Goal: Register for event/course

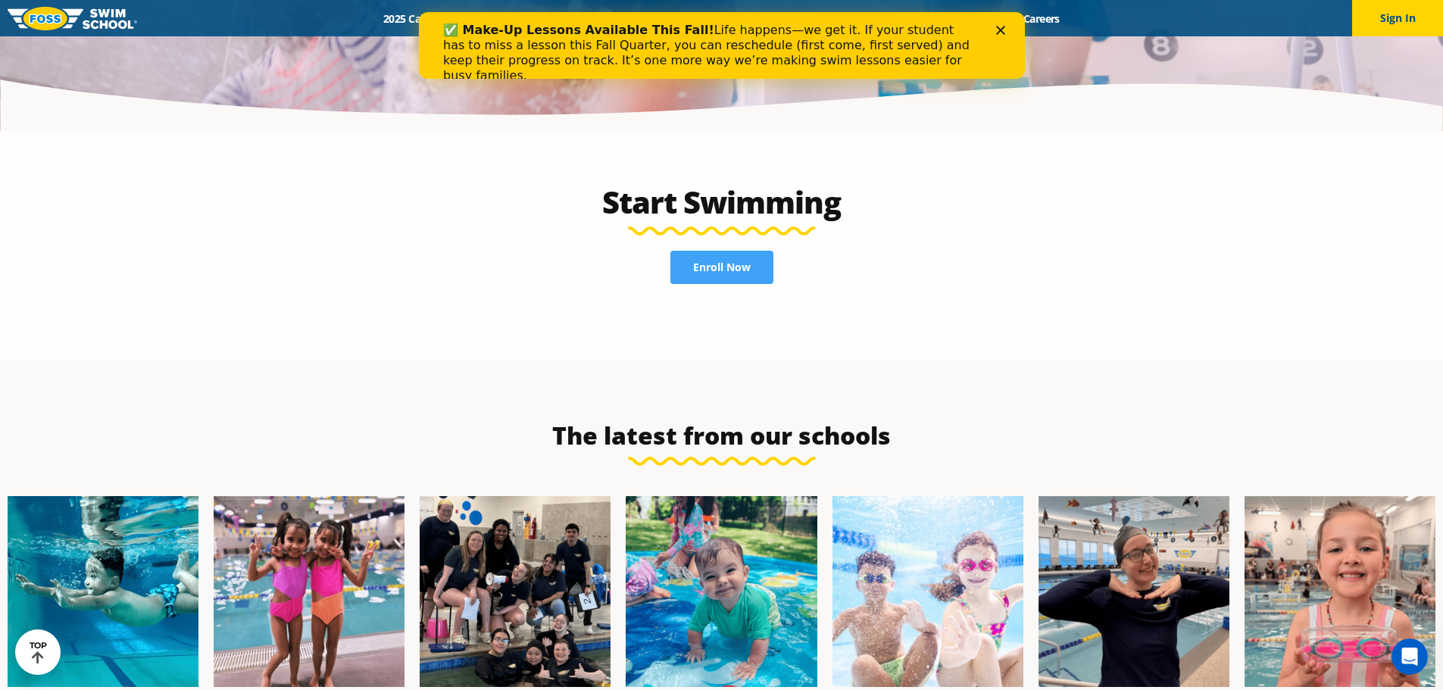
scroll to position [3485, 0]
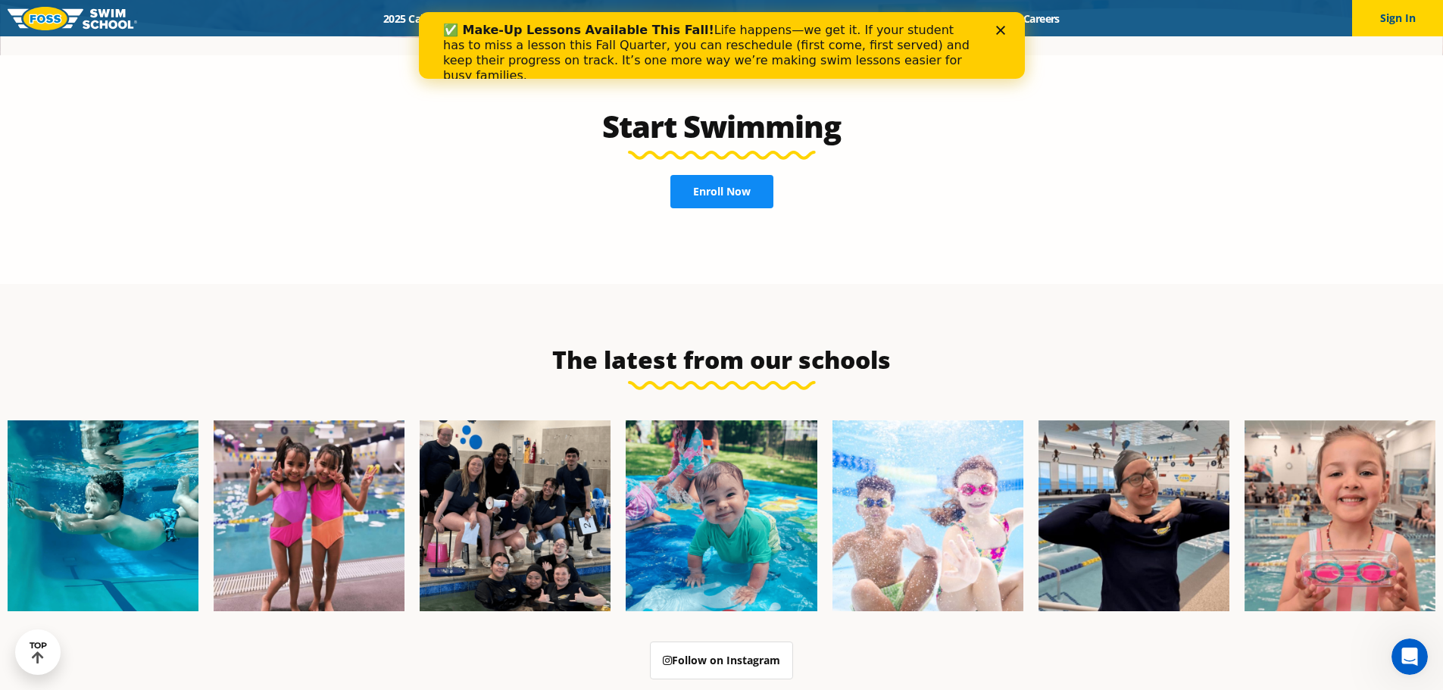
click at [705, 175] on link "Enroll Now" at bounding box center [721, 191] width 103 height 33
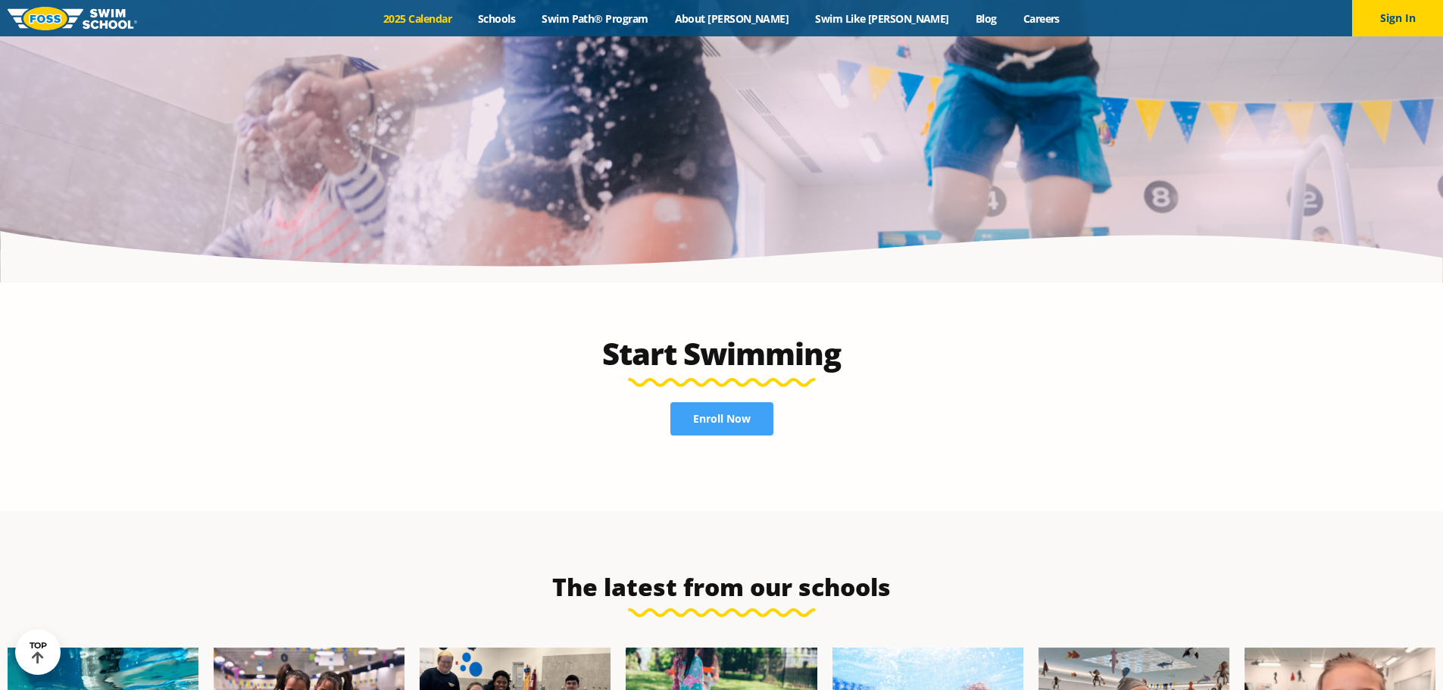
click at [465, 18] on link "2025 Calendar" at bounding box center [417, 18] width 95 height 14
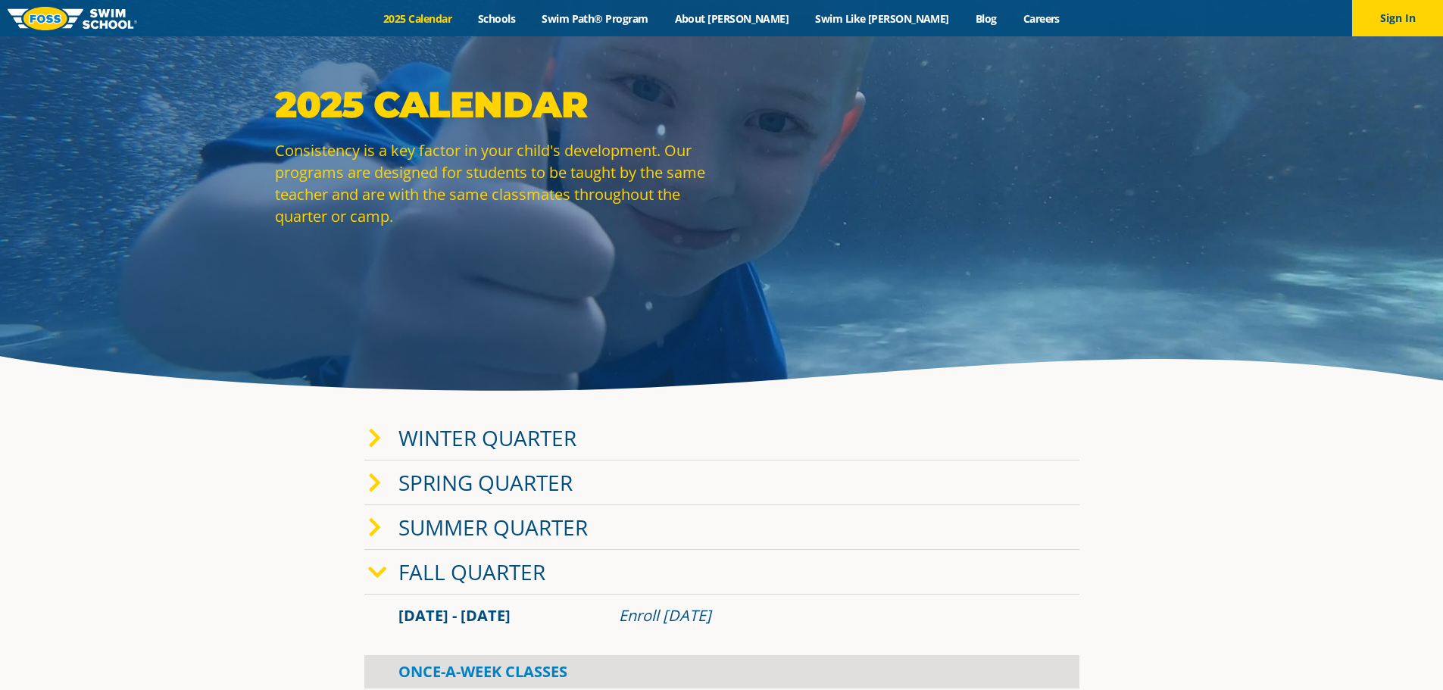
click at [382, 439] on span at bounding box center [383, 438] width 30 height 22
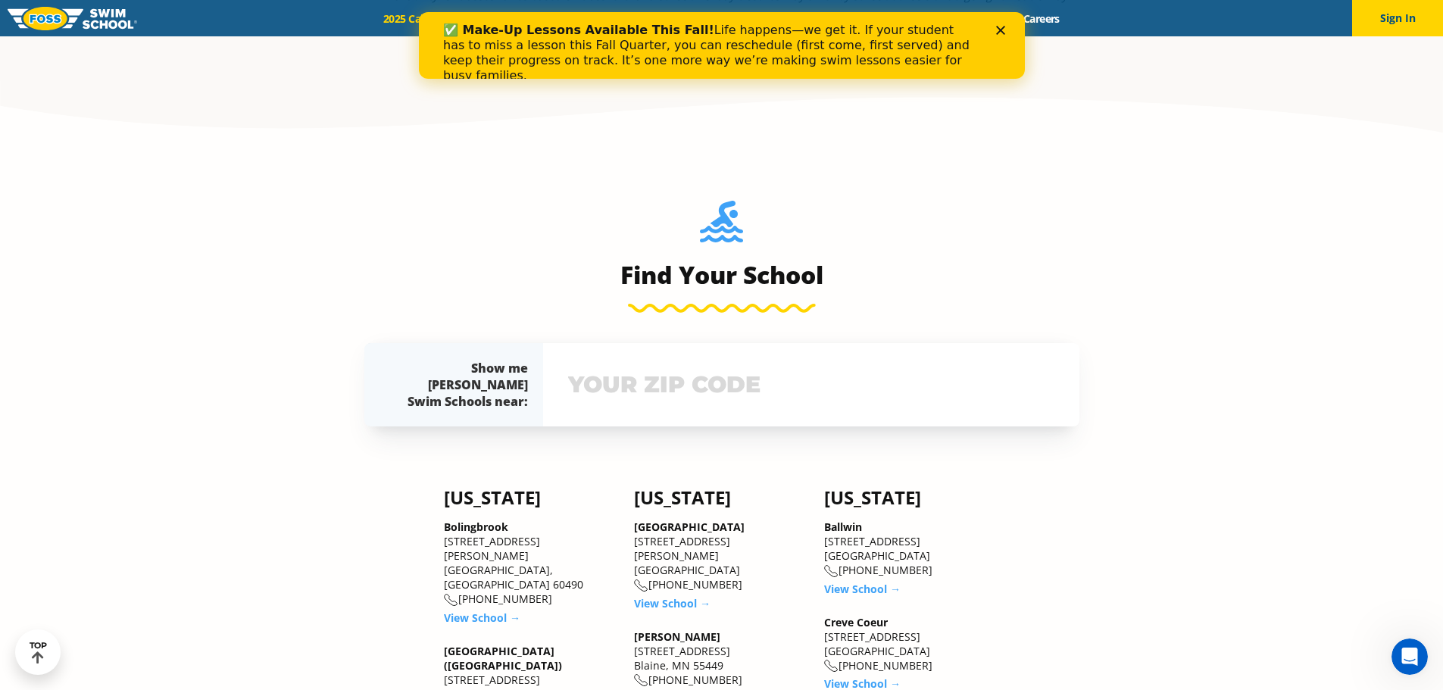
scroll to position [1364, 0]
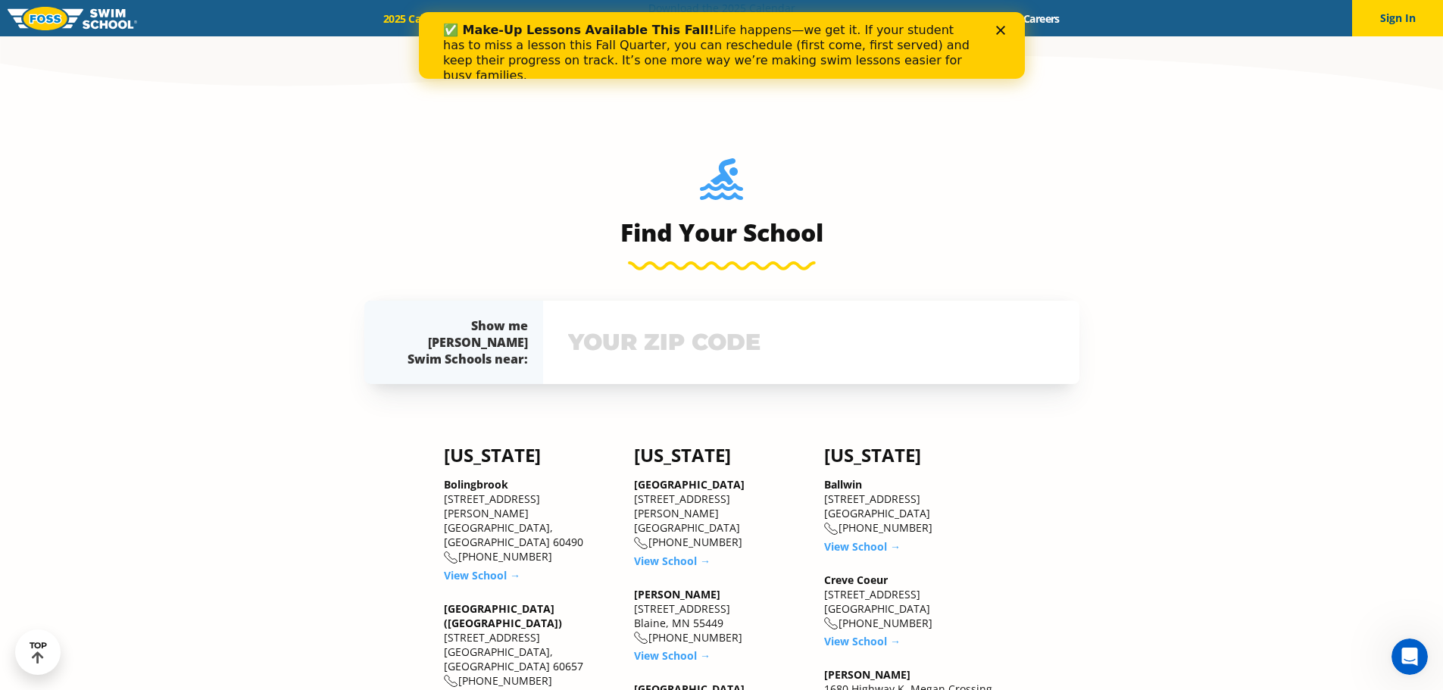
click at [595, 339] on input "text" at bounding box center [811, 342] width 494 height 44
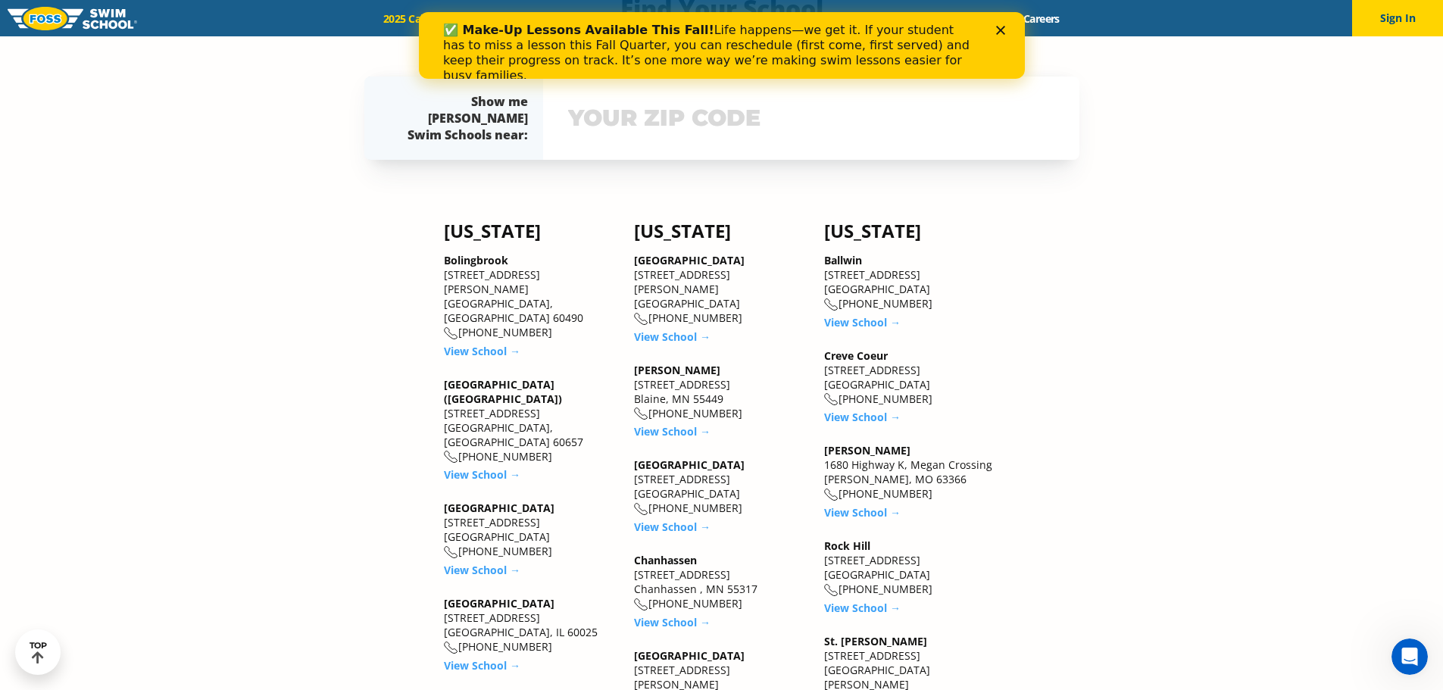
scroll to position [1588, 0]
type input "62888"
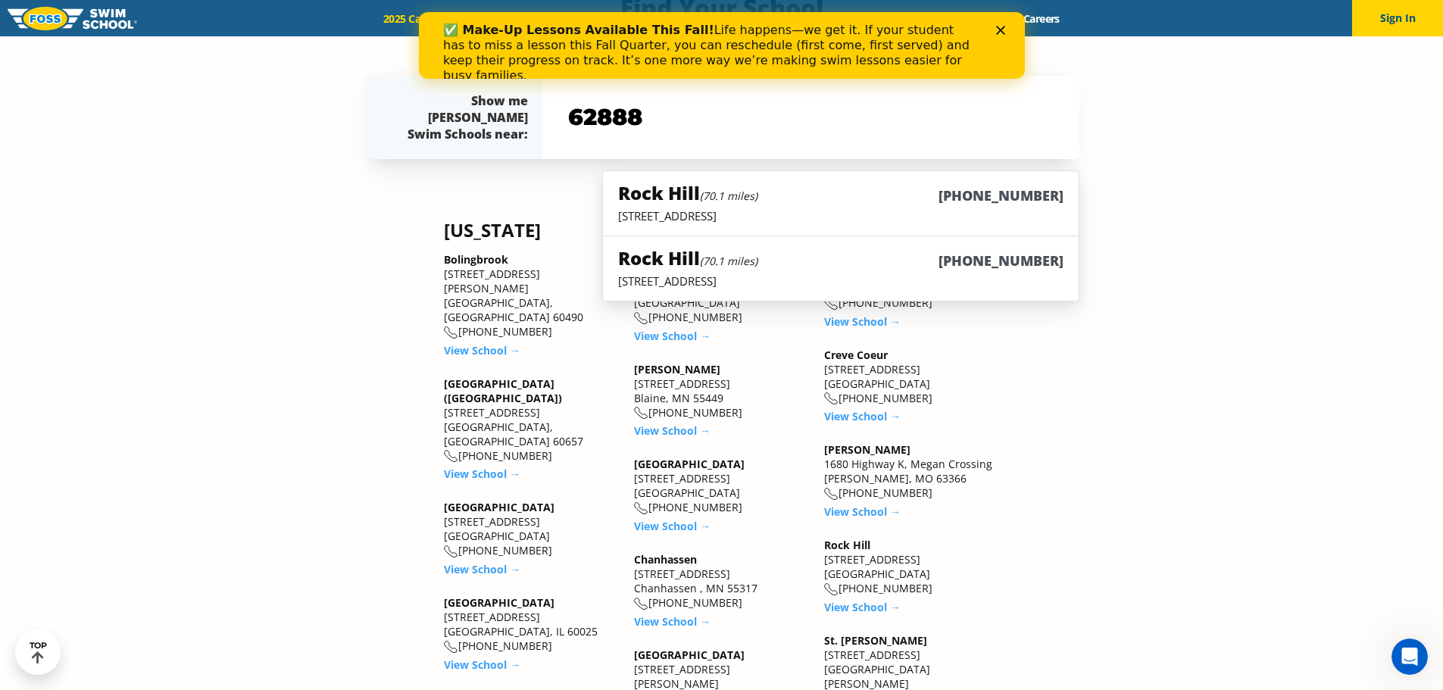
click at [514, 182] on div "Rock Hill (70.1 miles) (314) 720-6500 9550 Manchester Rd, Rock Hill, MO 63119 R…" at bounding box center [721, 235] width 715 height 131
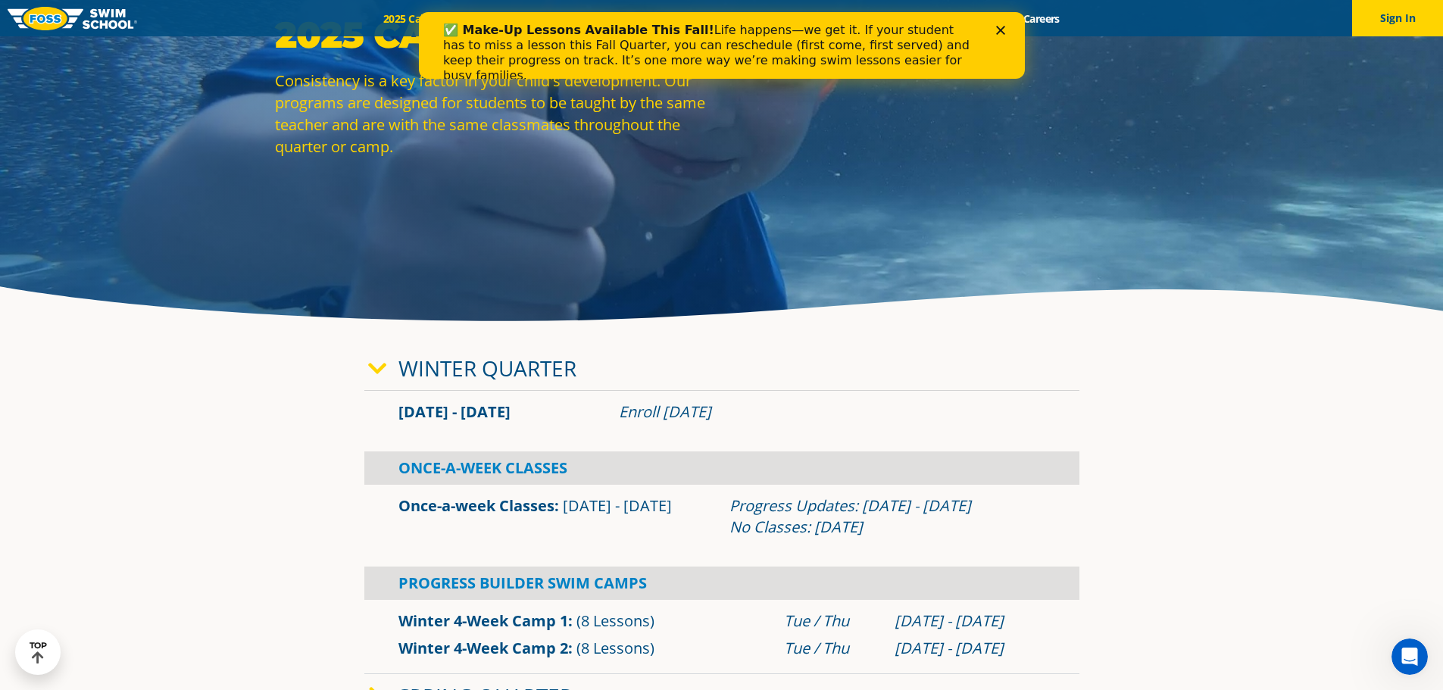
scroll to position [73, 0]
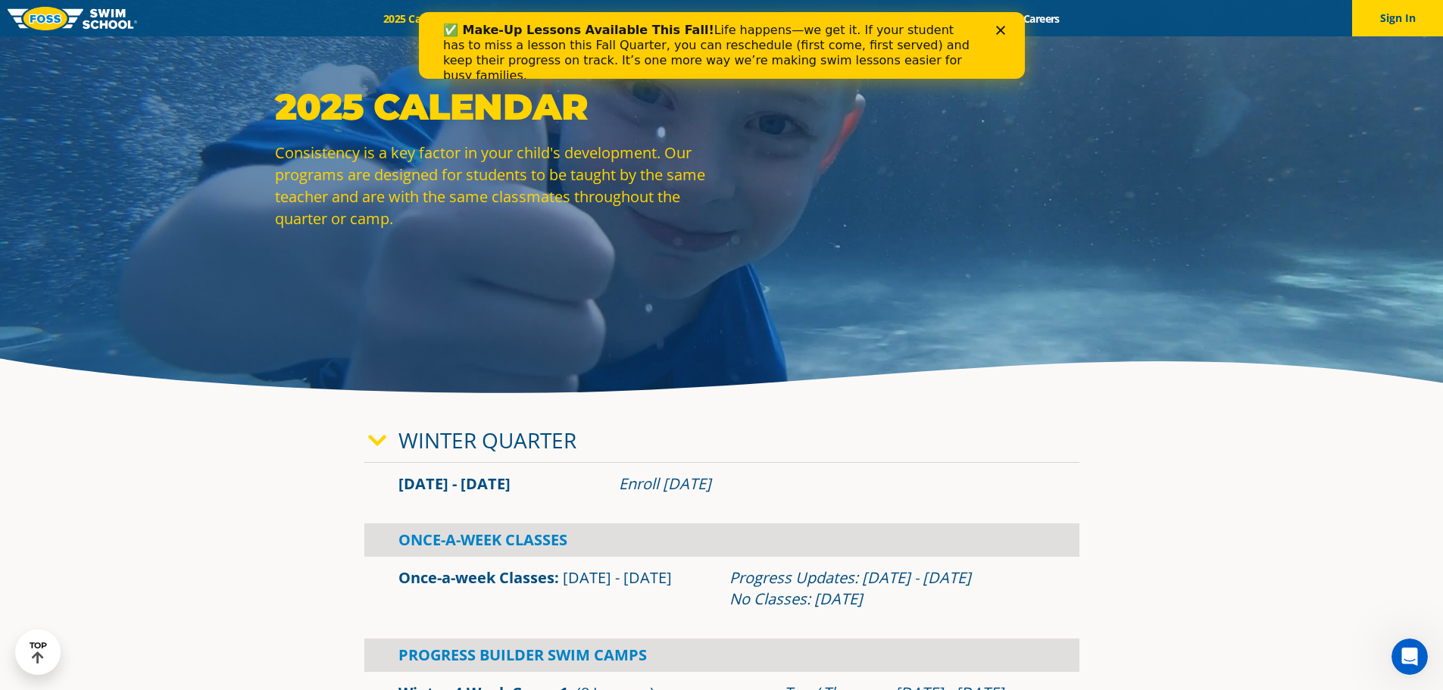
click at [996, 27] on polygon "Close" at bounding box center [999, 30] width 9 height 9
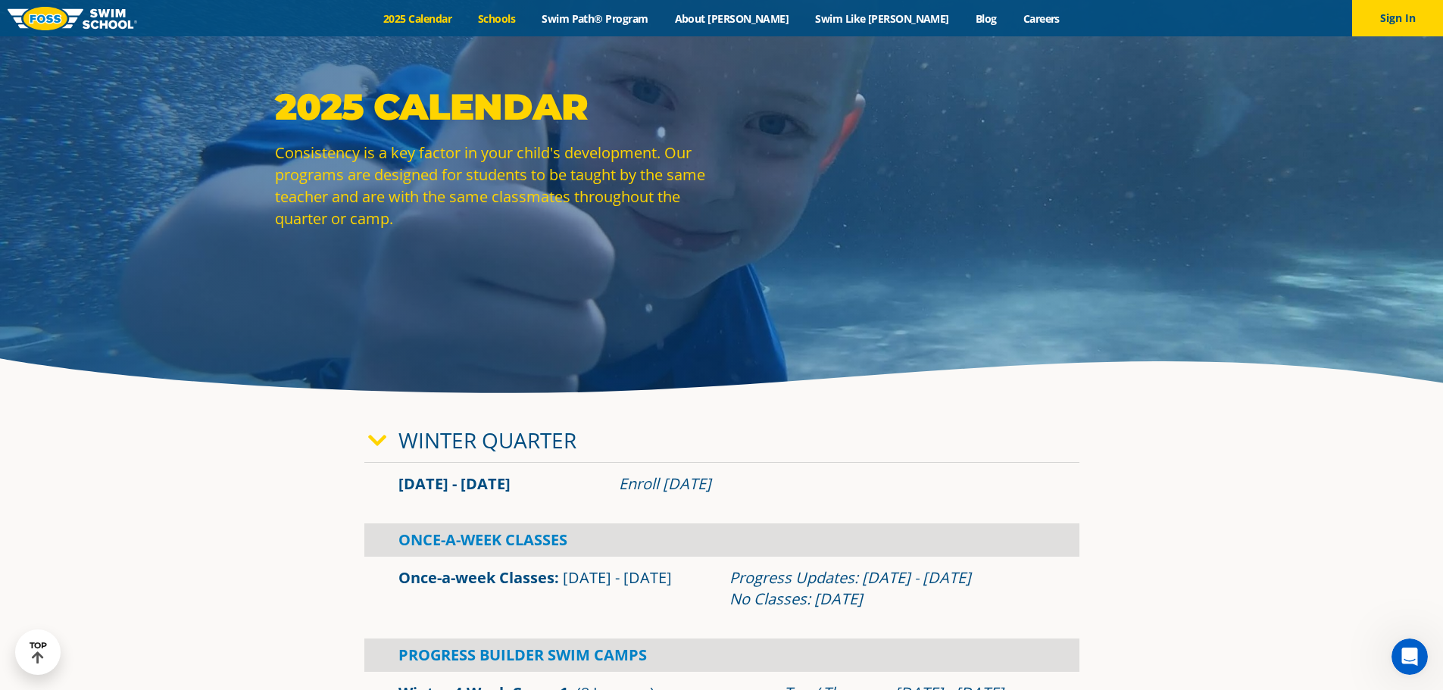
click at [529, 17] on link "Schools" at bounding box center [497, 18] width 64 height 14
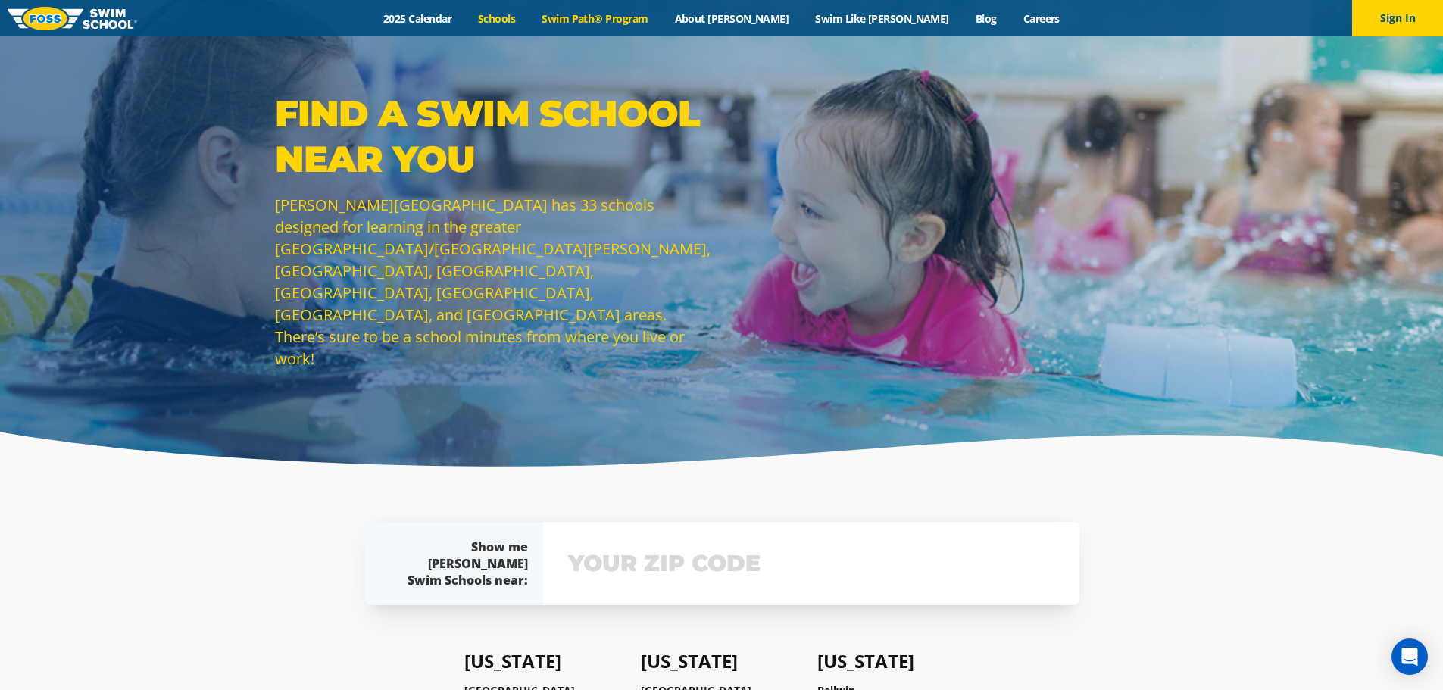
click at [636, 19] on link "Swim Path® Program" at bounding box center [595, 18] width 133 height 14
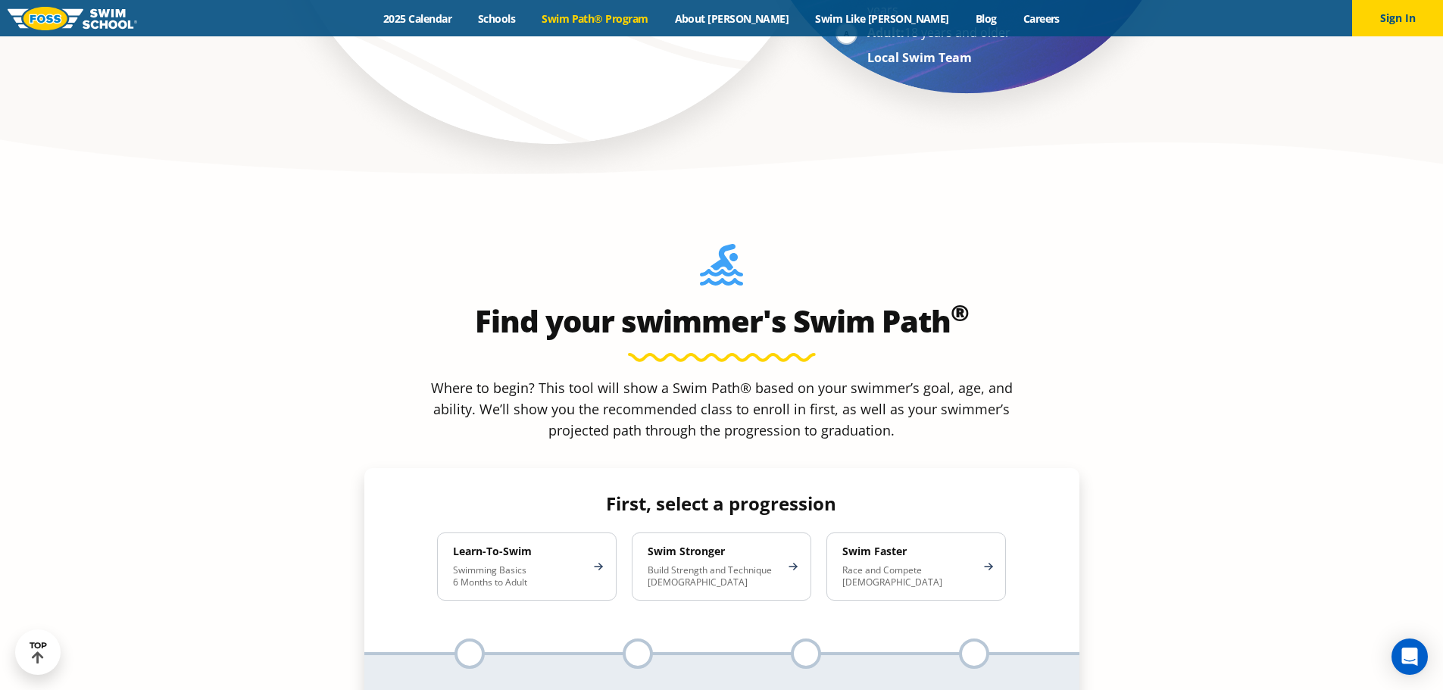
scroll to position [1288, 0]
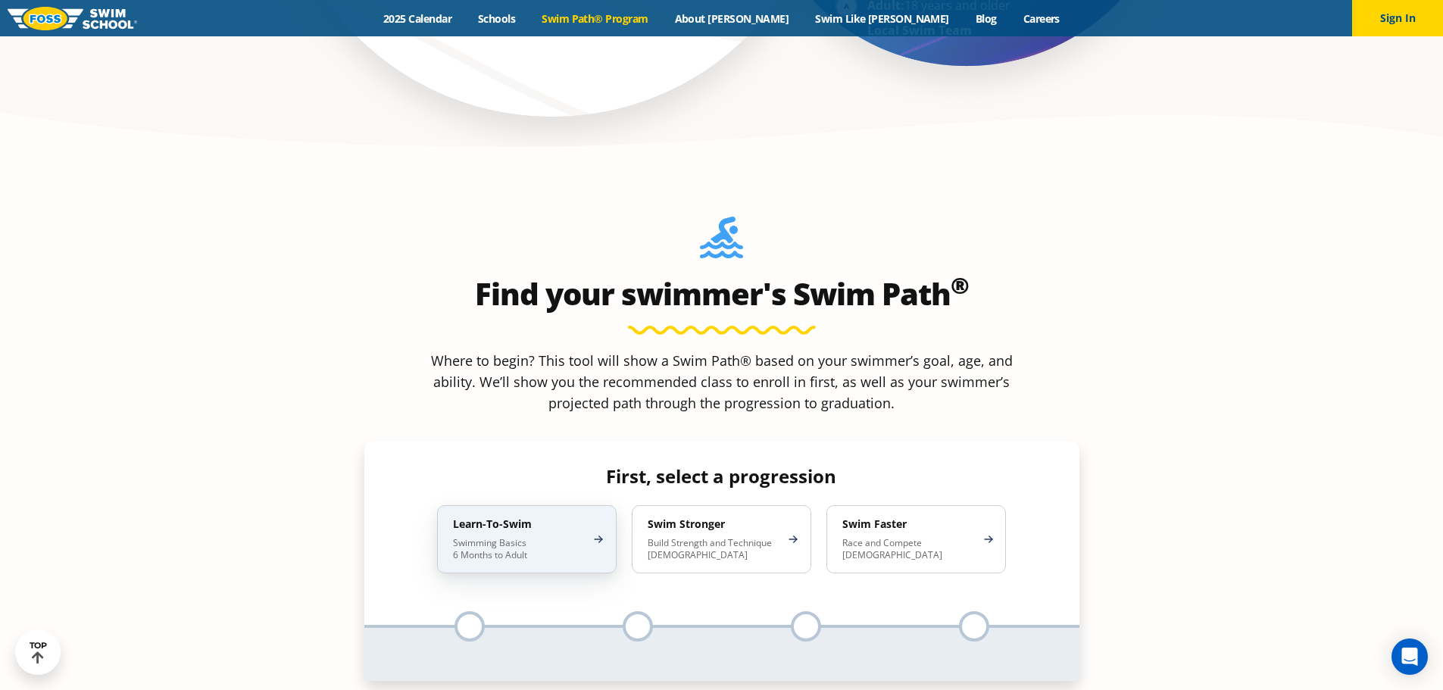
click at [551, 505] on div "Learn-To-Swim Swimming Basics 6 Months to Adult" at bounding box center [527, 539] width 180 height 68
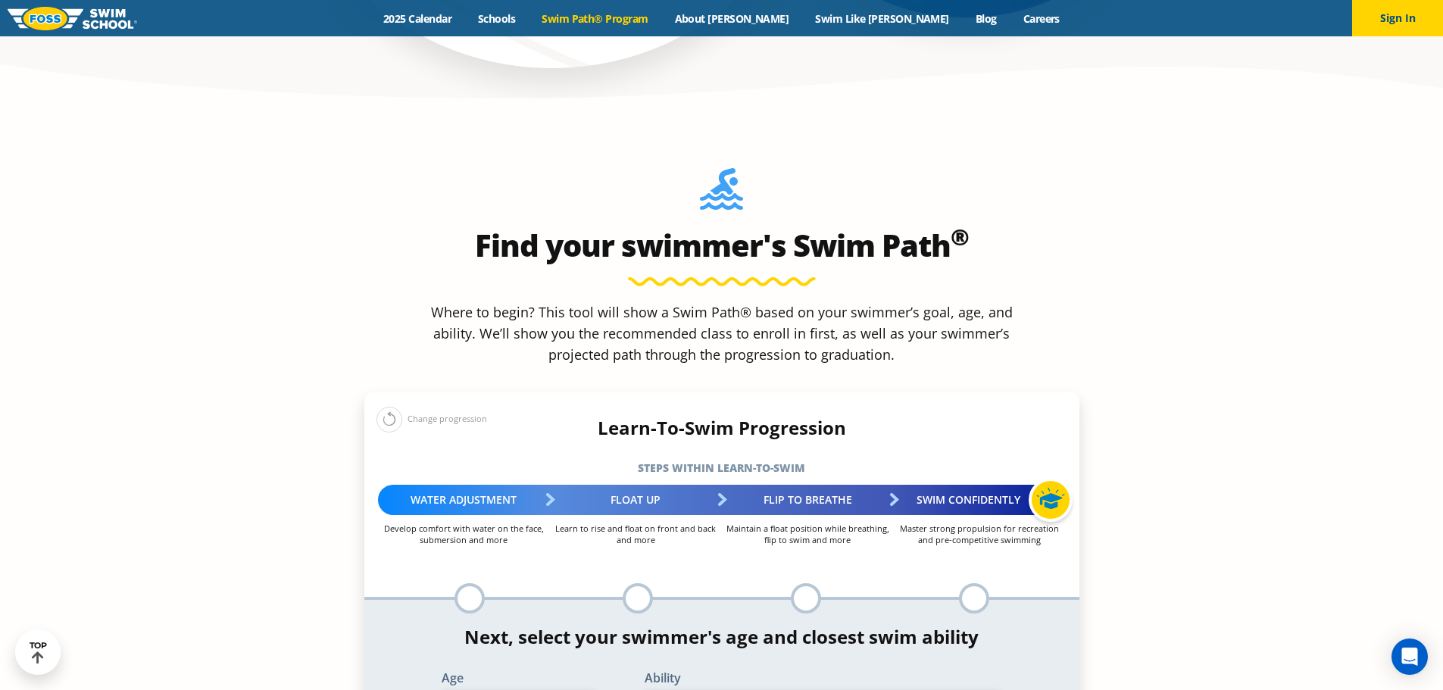
scroll to position [1364, 0]
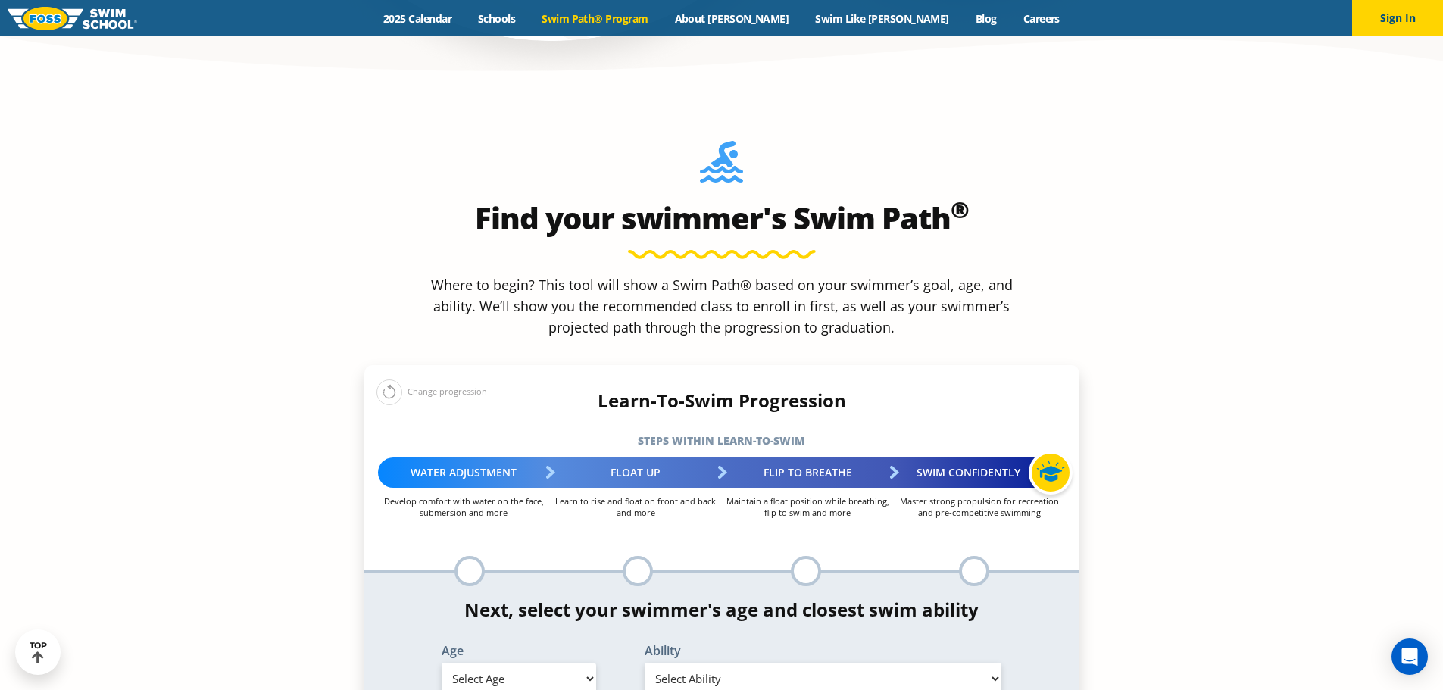
click at [574, 663] on select "Select Age 6 months - 1 year 1 year 2 years 3 years 4 years 5 years 6 years 7 y…" at bounding box center [519, 679] width 155 height 32
select select "adult-18-years-"
click at [442, 663] on select "Select Age 6 months - 1 year 1 year 2 years 3 years 4 years 5 years 6 years 7 y…" at bounding box center [519, 679] width 155 height 32
click at [951, 663] on select "Select Ability First in-water experience When in the water reliant on a life ja…" at bounding box center [824, 679] width 358 height 32
select select "adult-18-years--when-in-the-water-reliant-on-a-life-jacket-or-floatation-device"
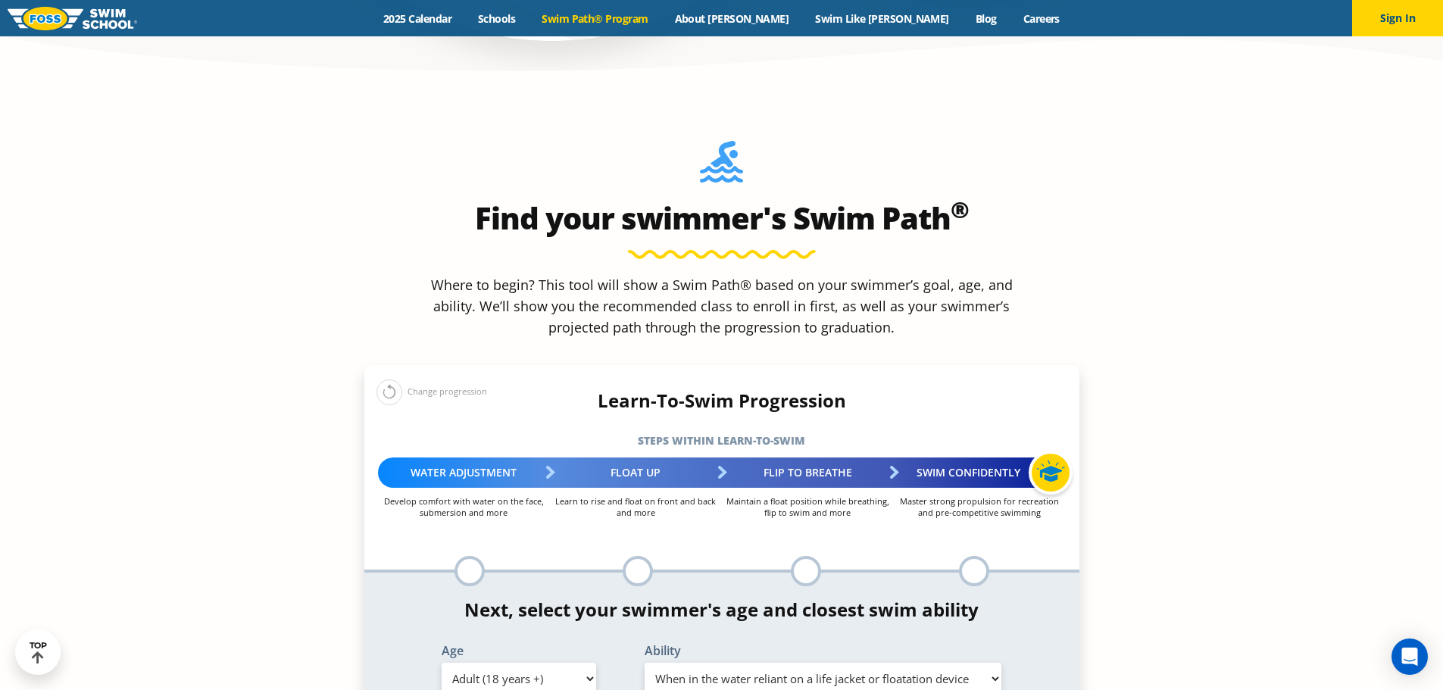
click at [645, 663] on select "Select Ability First in-water experience When in the water reliant on a life ja…" at bounding box center [824, 679] width 358 height 32
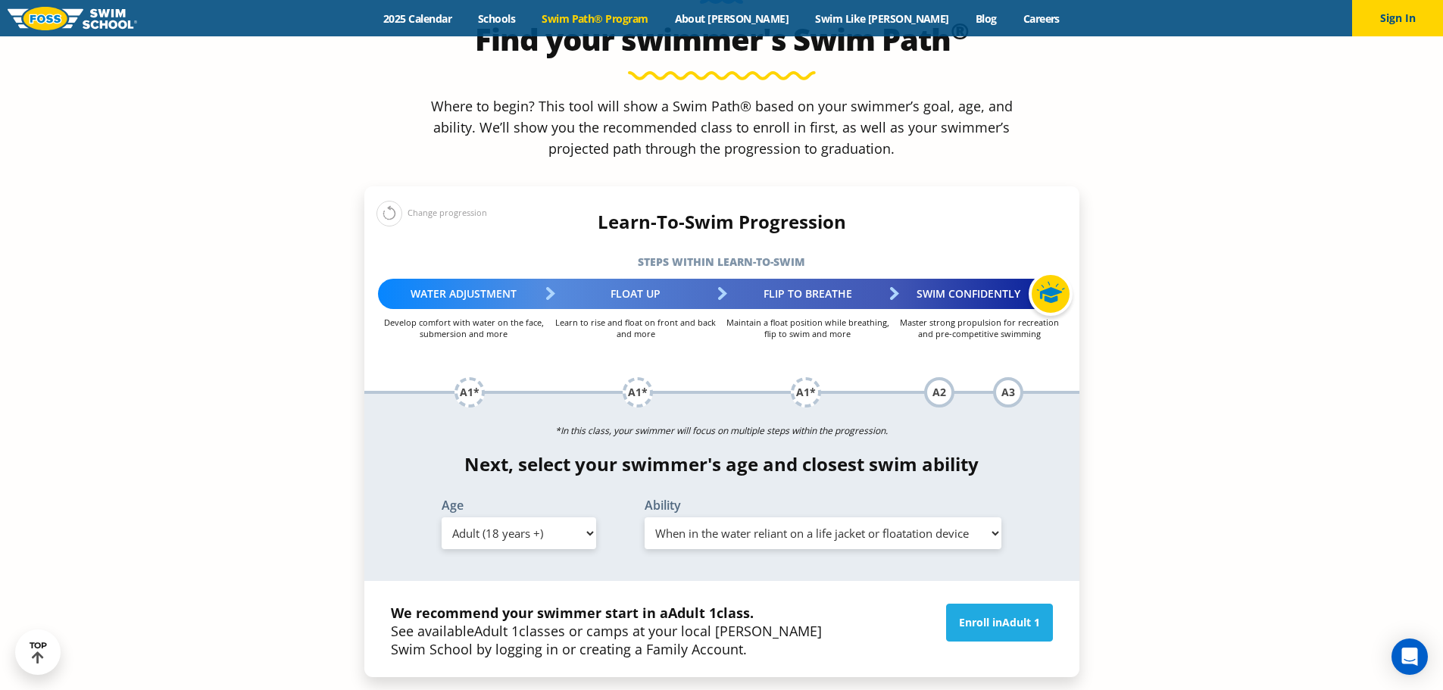
scroll to position [1591, 0]
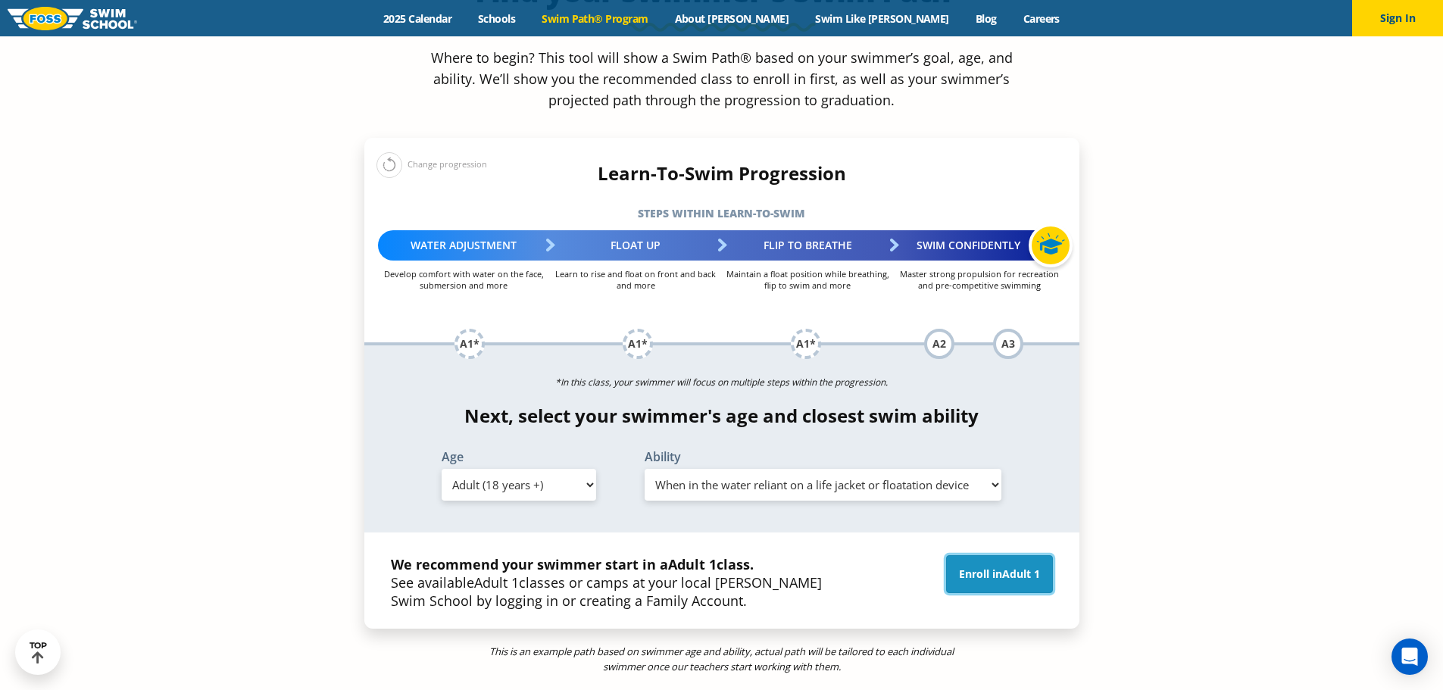
click at [985, 555] on link "Enroll in Adult 1" at bounding box center [999, 574] width 107 height 38
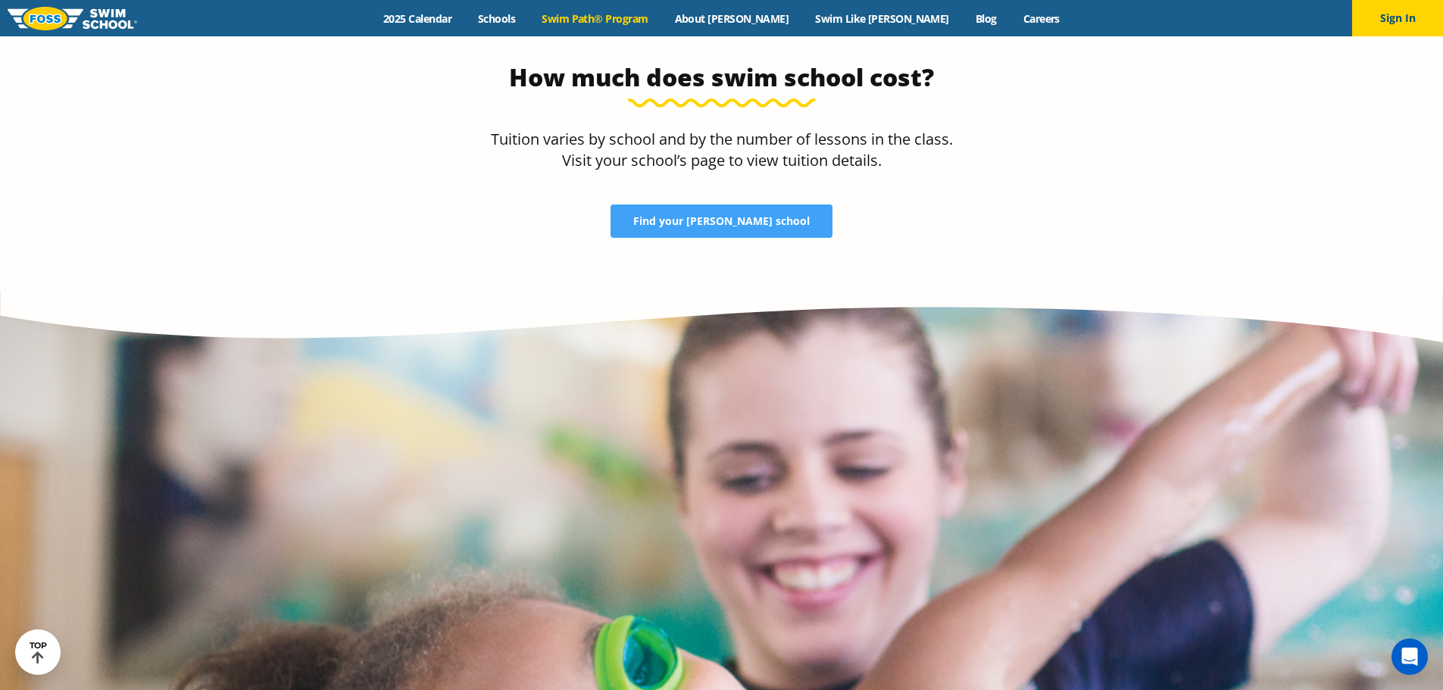
scroll to position [3325, 0]
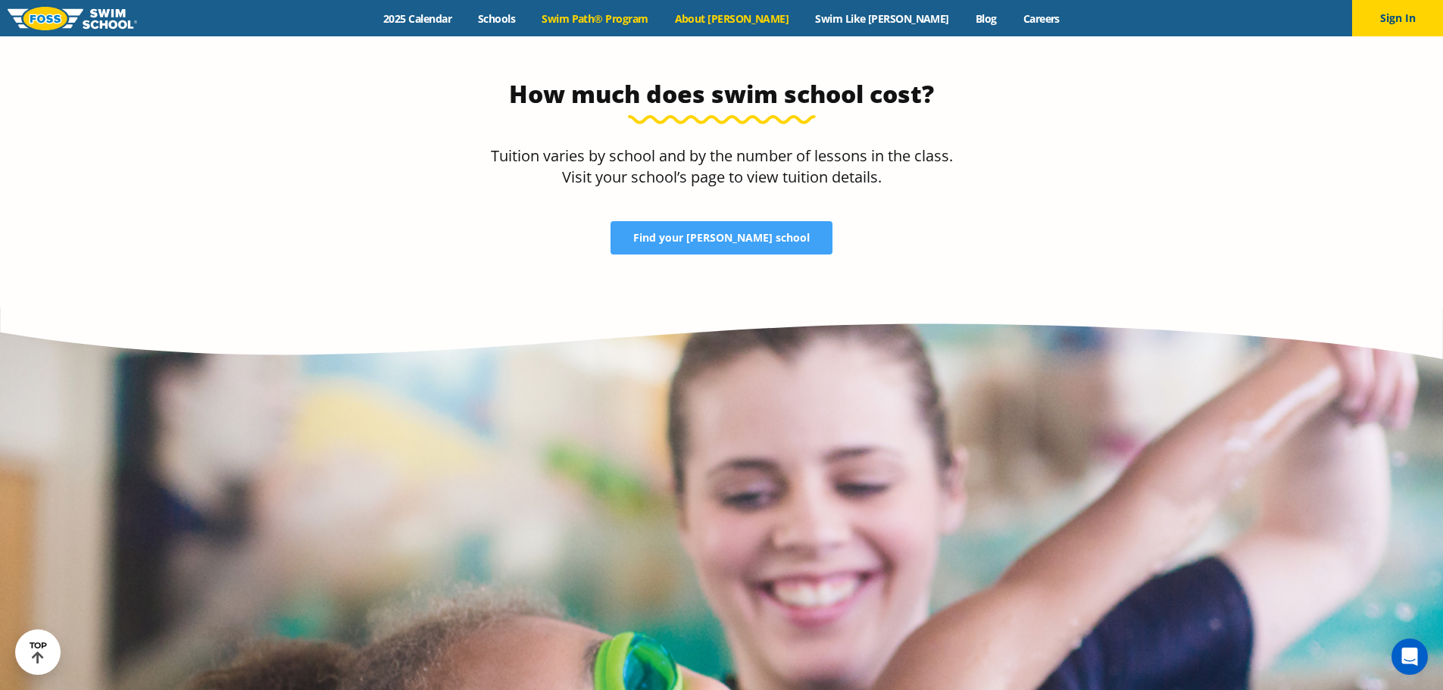
click at [764, 14] on link "About [PERSON_NAME]" at bounding box center [731, 18] width 141 height 14
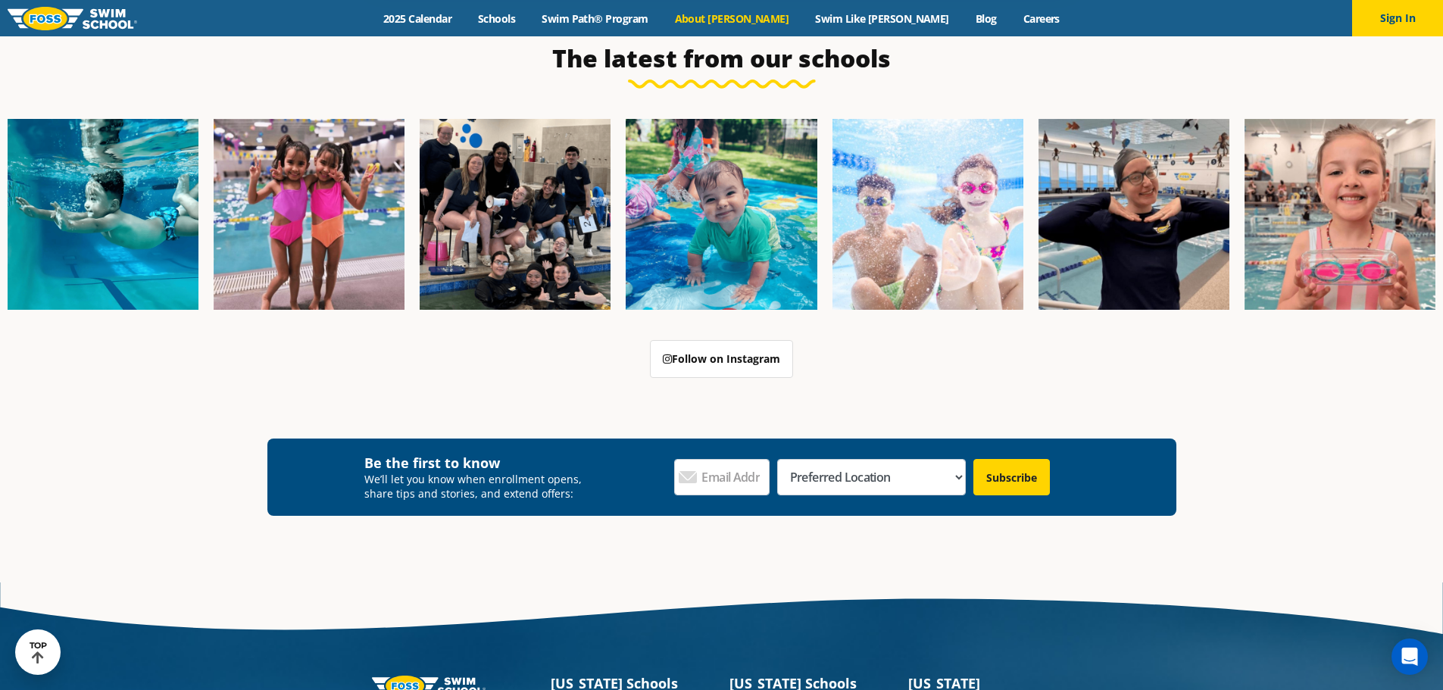
scroll to position [4088, 0]
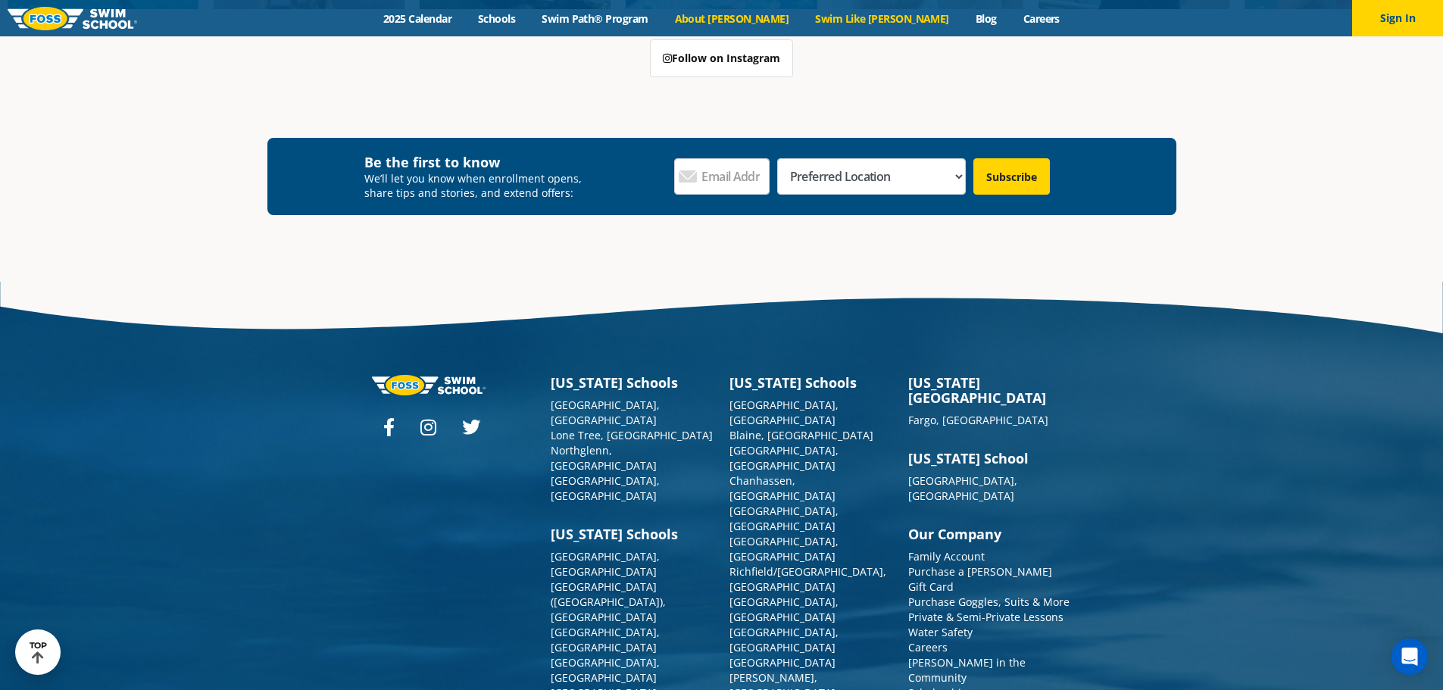
click at [826, 21] on link "Swim Like [PERSON_NAME]" at bounding box center [882, 18] width 161 height 14
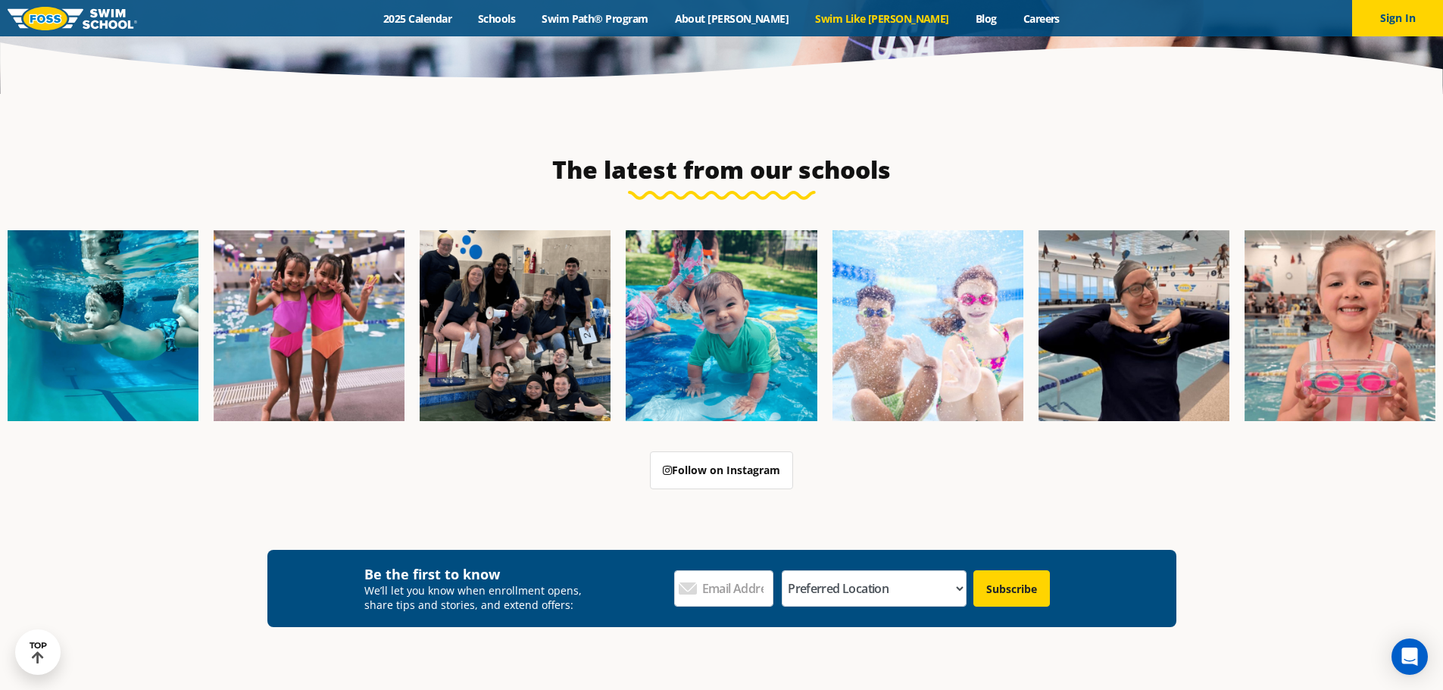
scroll to position [4318, 0]
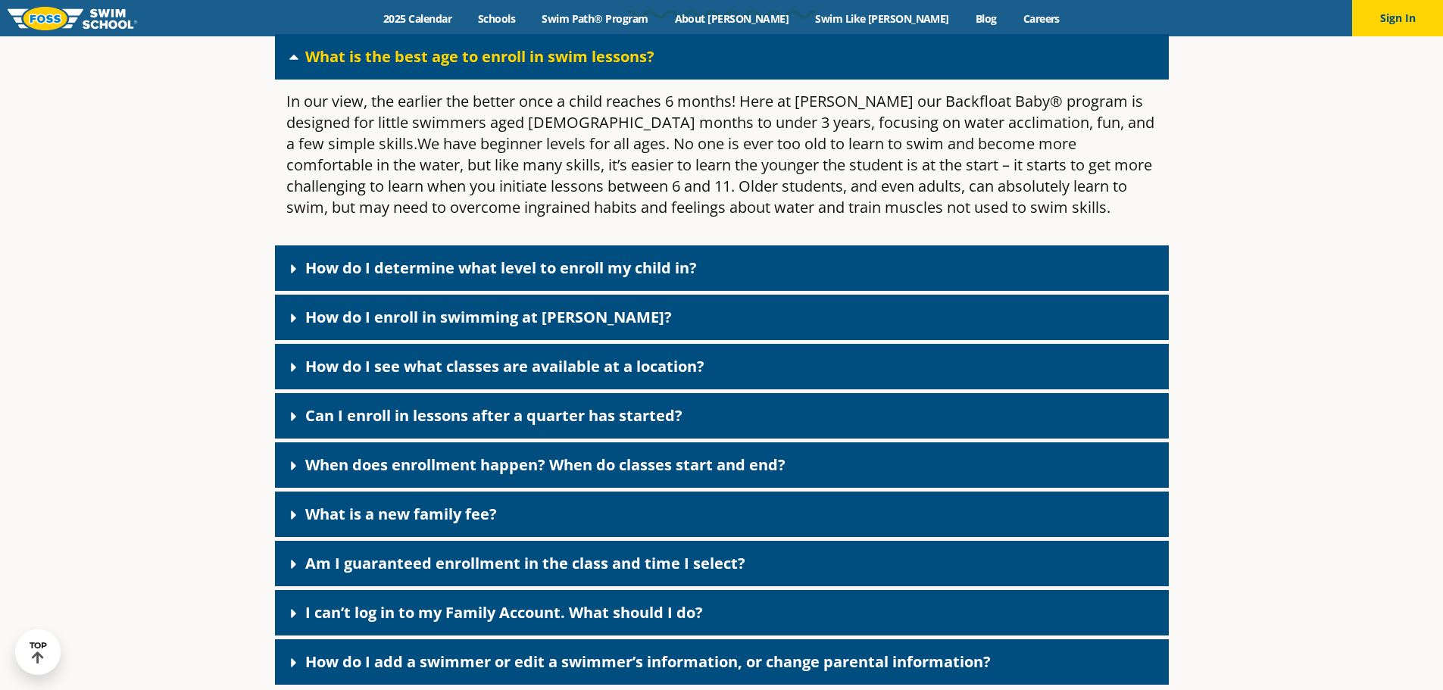
scroll to position [798, 0]
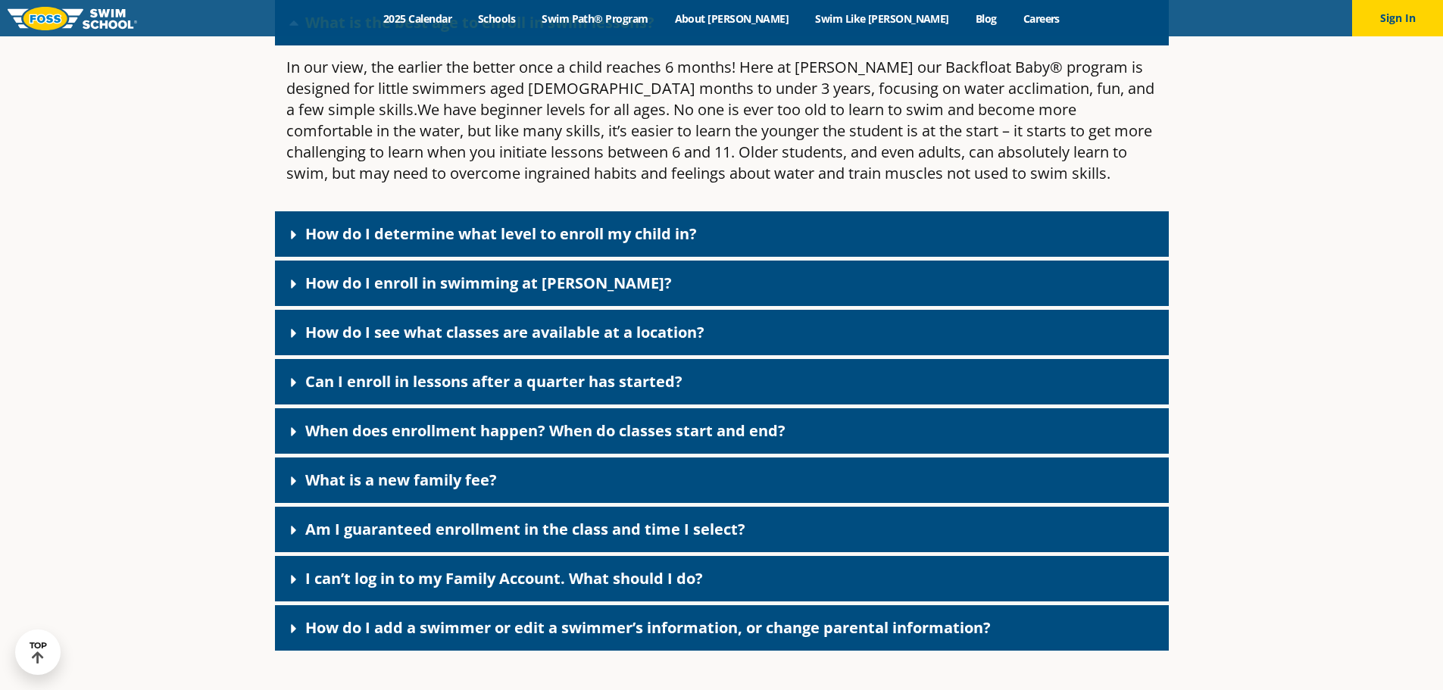
click at [447, 336] on link "How do I see what classes are available at a location?" at bounding box center [504, 332] width 399 height 20
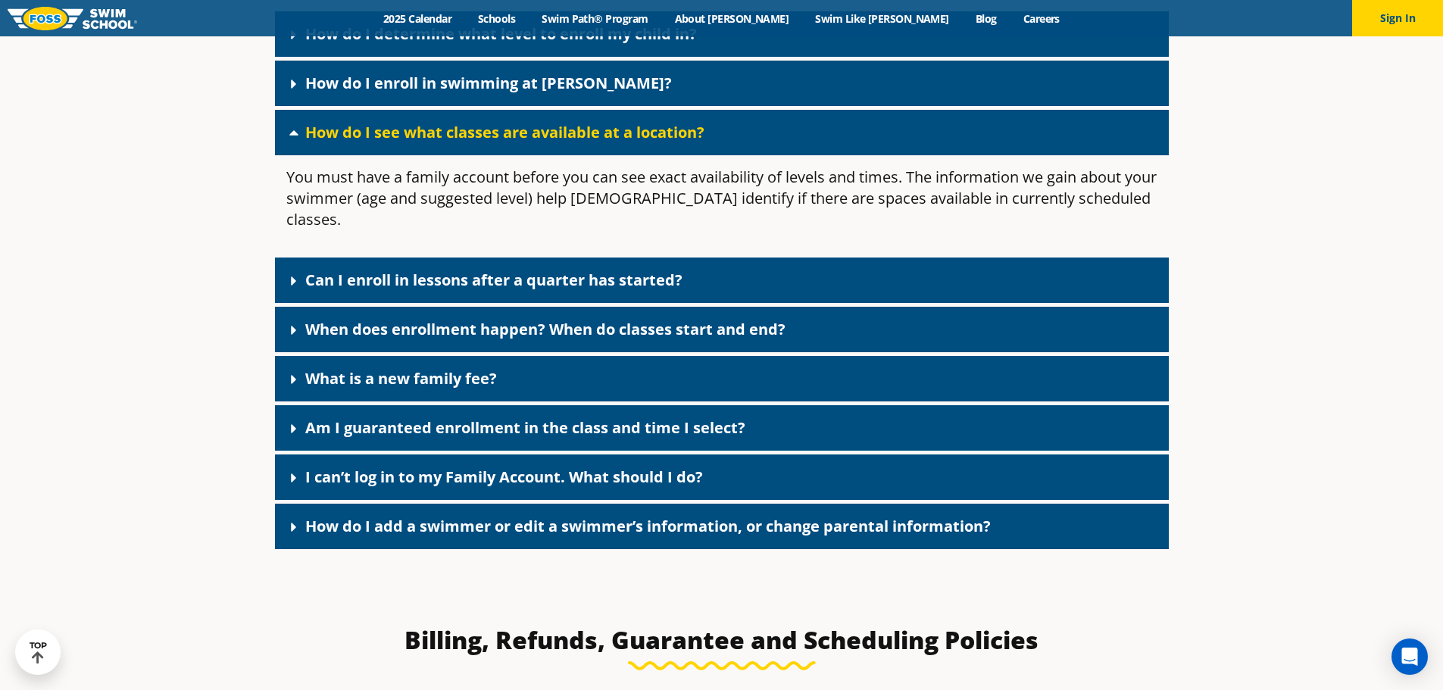
scroll to position [1025, 0]
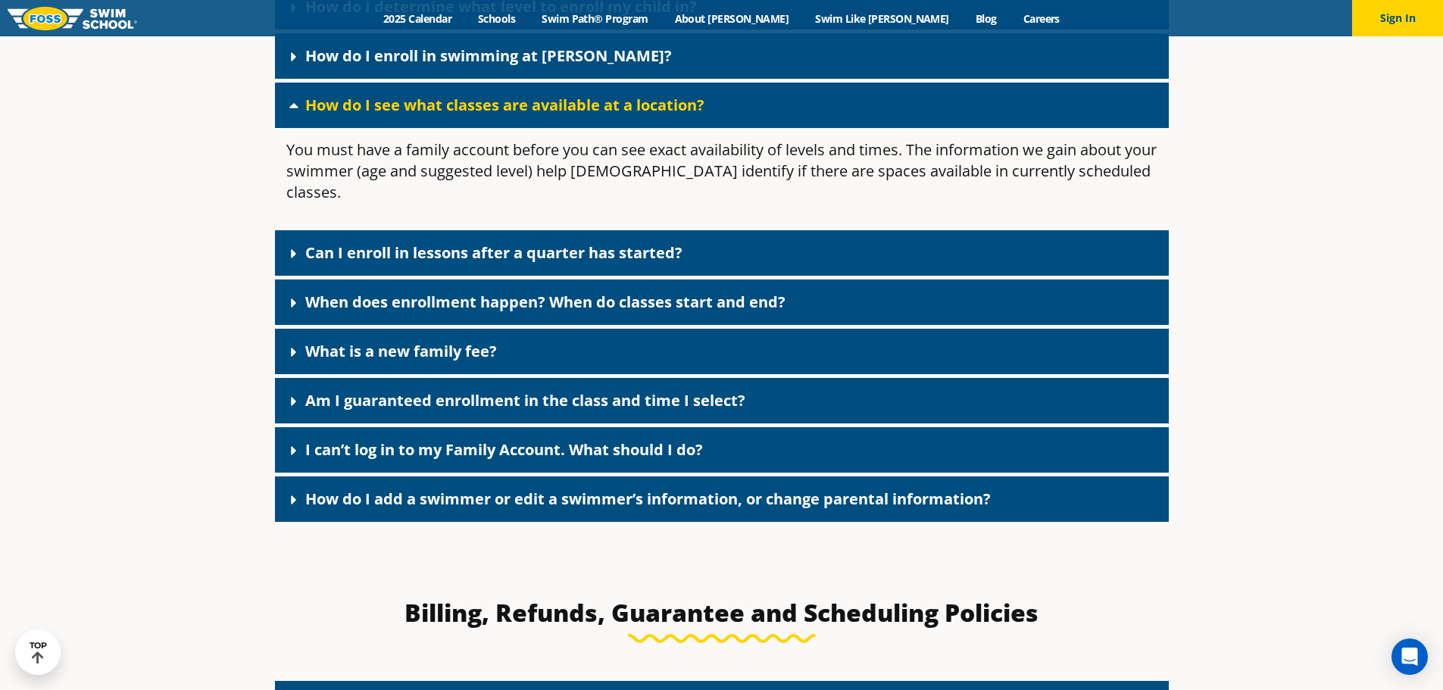
click at [434, 341] on link "What is a new family fee?" at bounding box center [401, 351] width 192 height 20
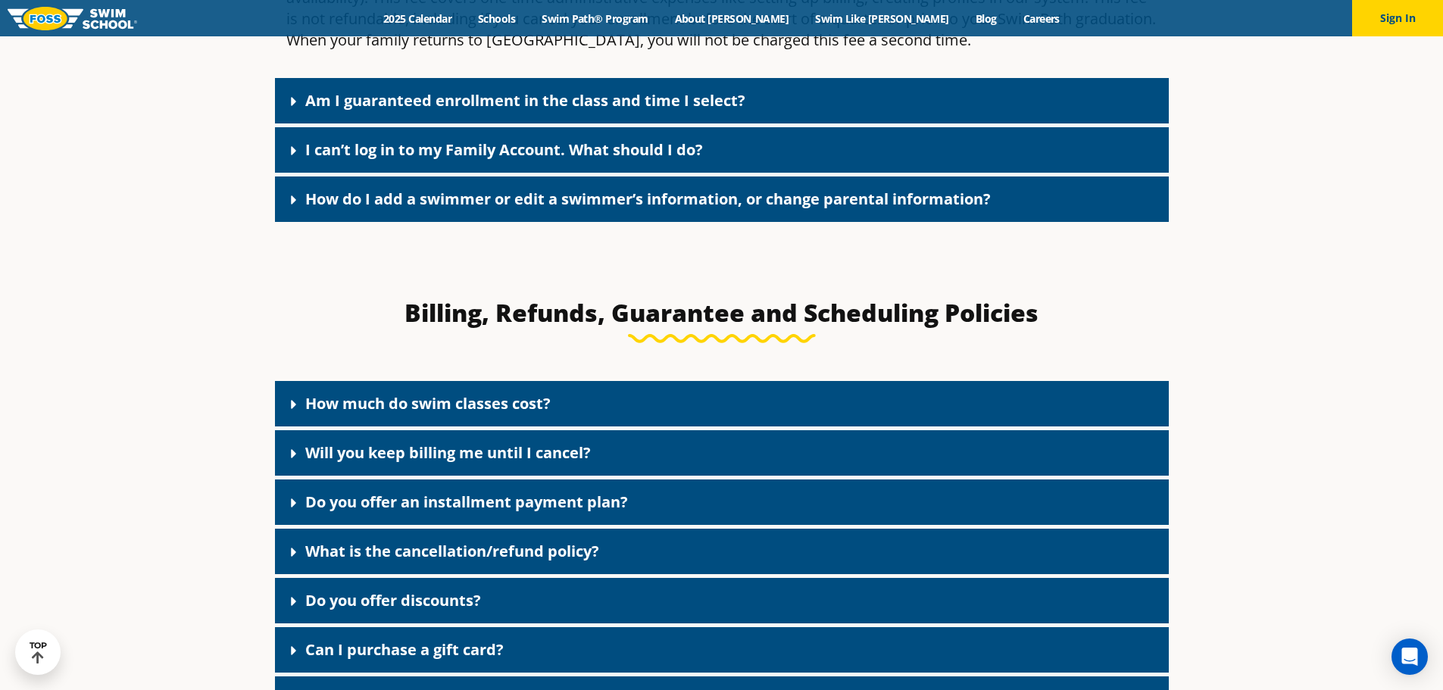
scroll to position [1479, 0]
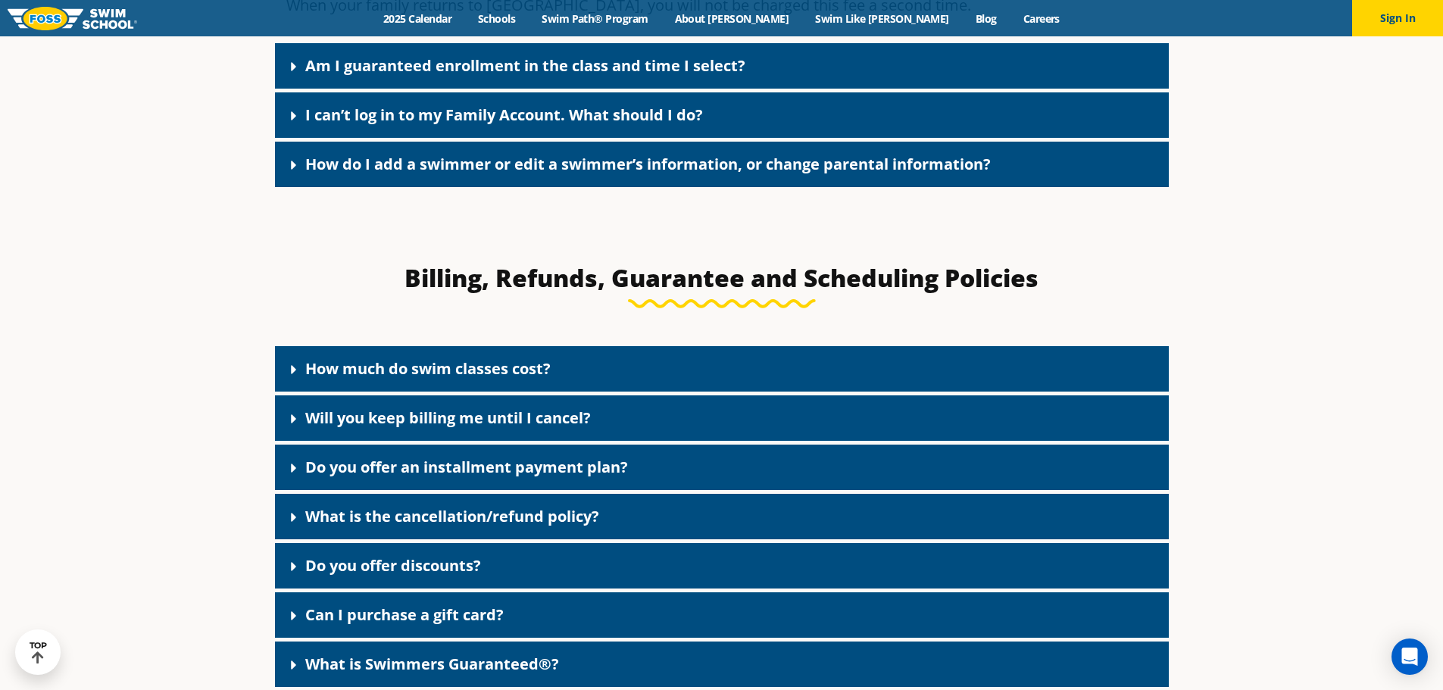
click at [439, 358] on link "How much do swim classes cost?" at bounding box center [427, 368] width 245 height 20
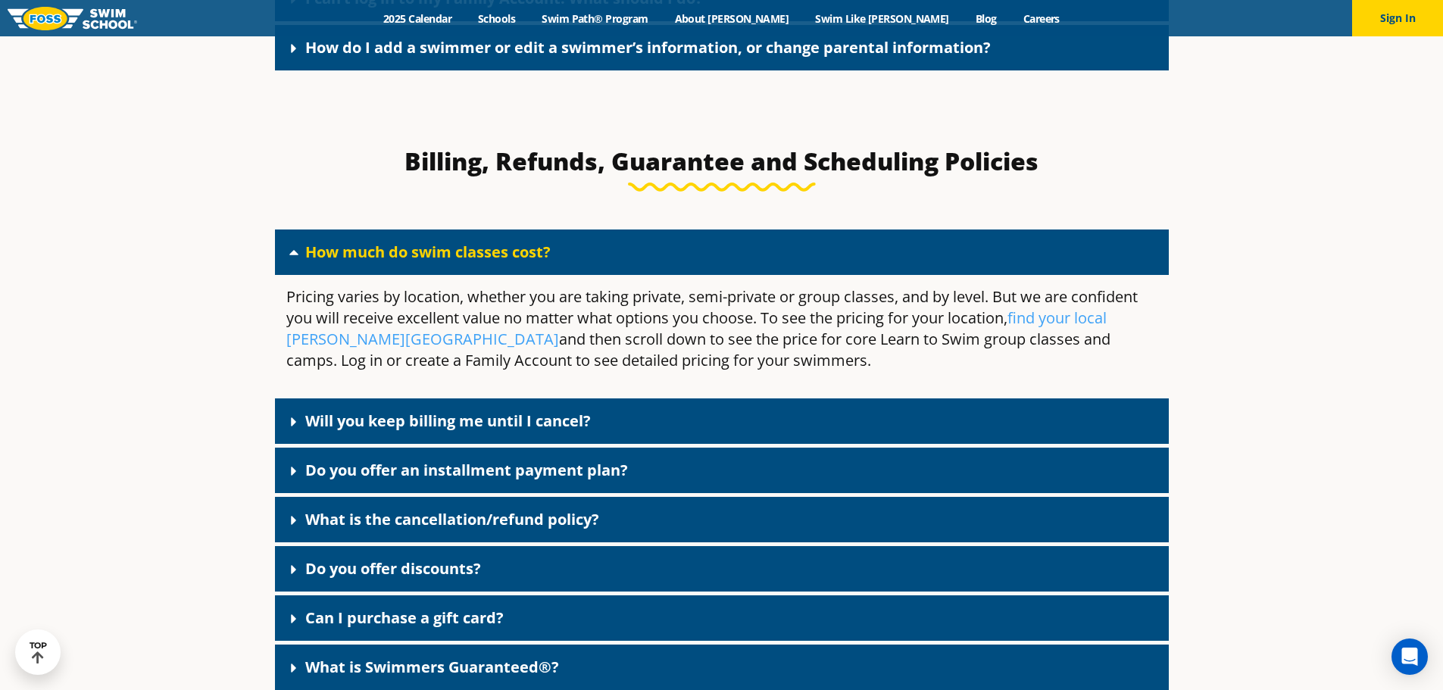
scroll to position [1631, 0]
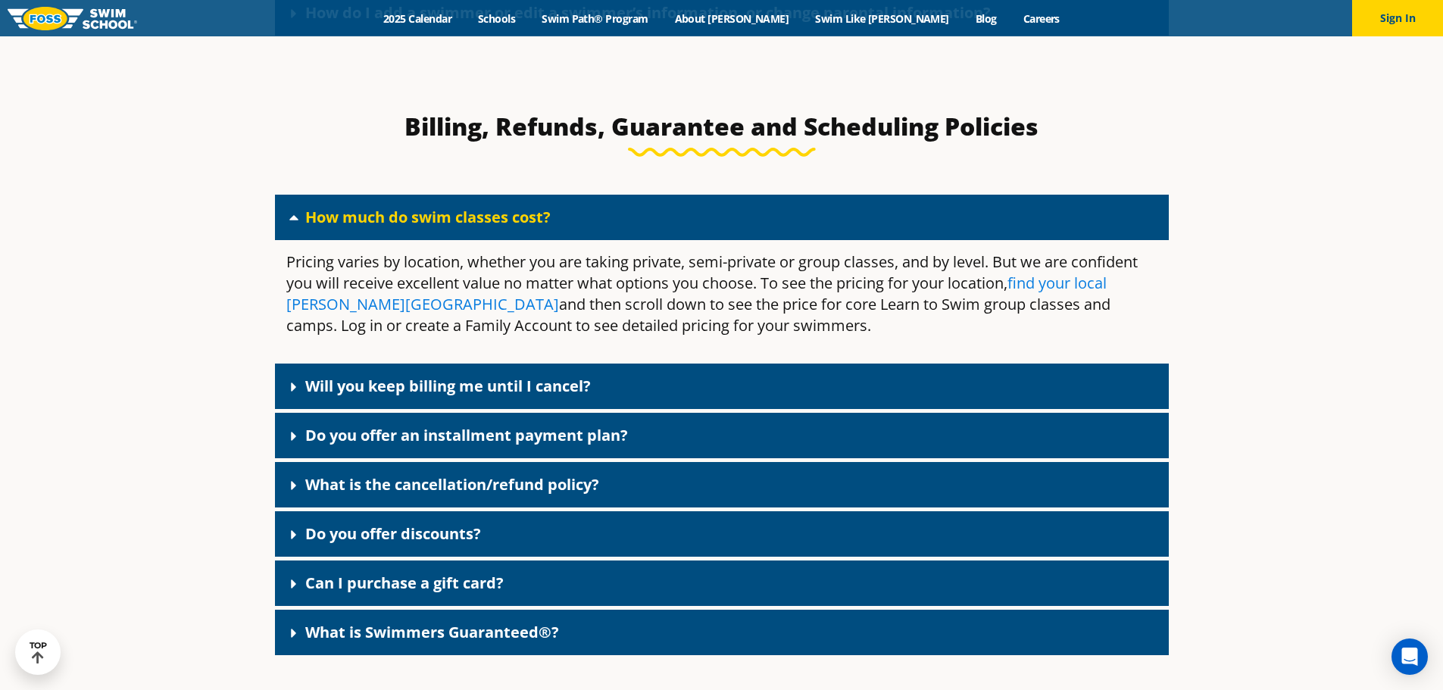
click at [358, 285] on link "find your local [PERSON_NAME][GEOGRAPHIC_DATA]" at bounding box center [696, 294] width 820 height 42
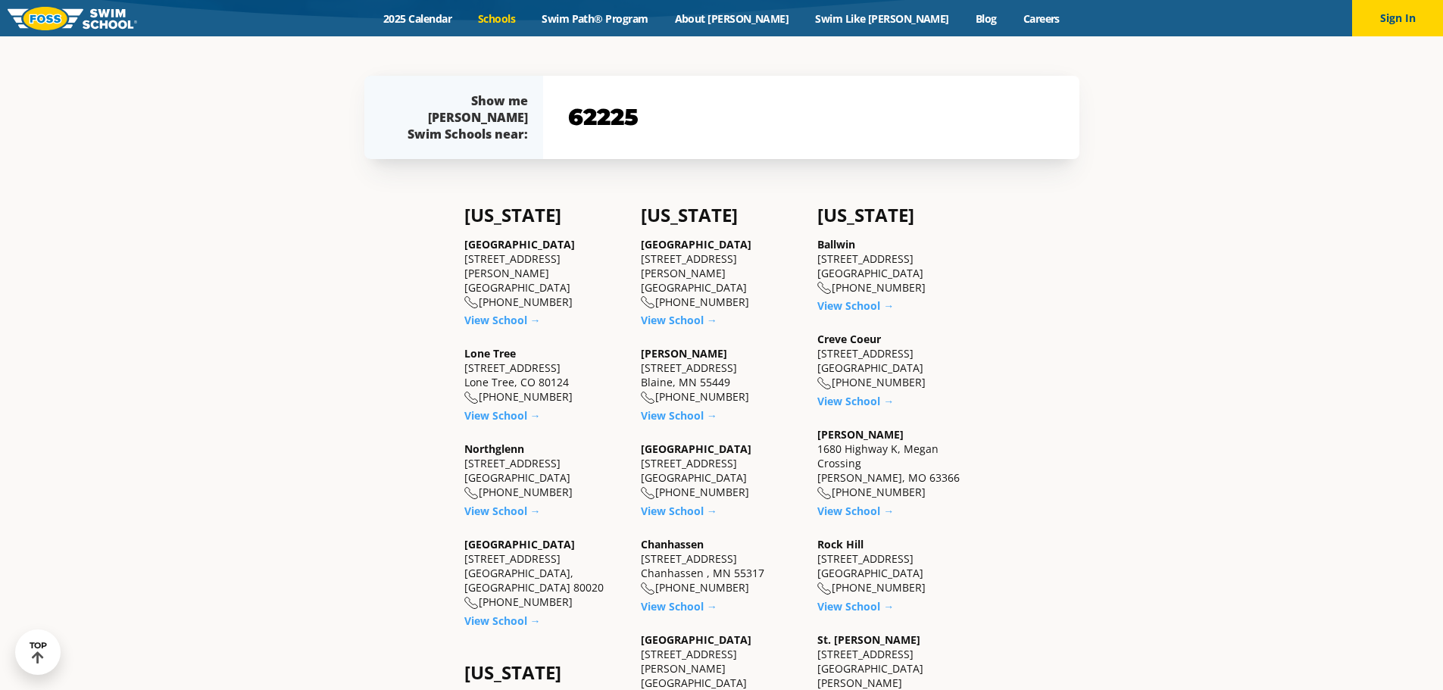
type input "62225"
click at [702, 114] on input "62225" at bounding box center [811, 117] width 494 height 44
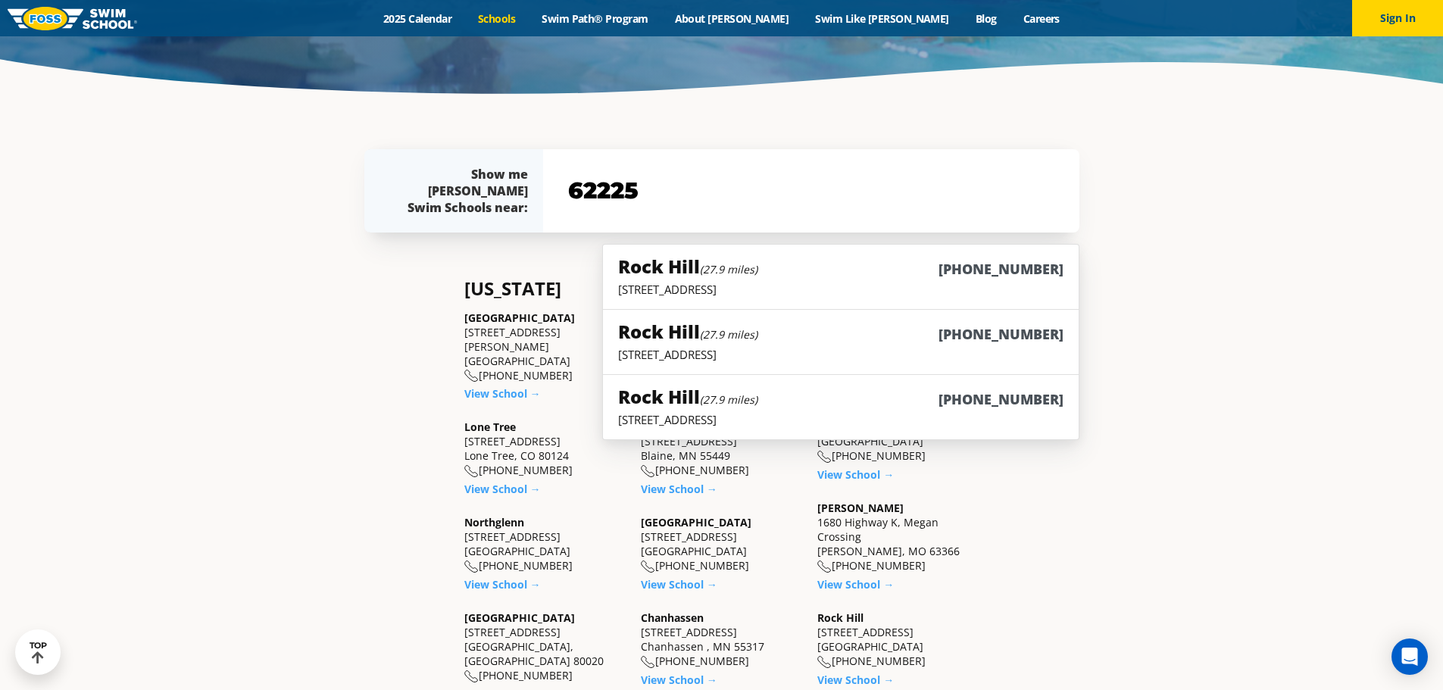
scroll to position [370, 0]
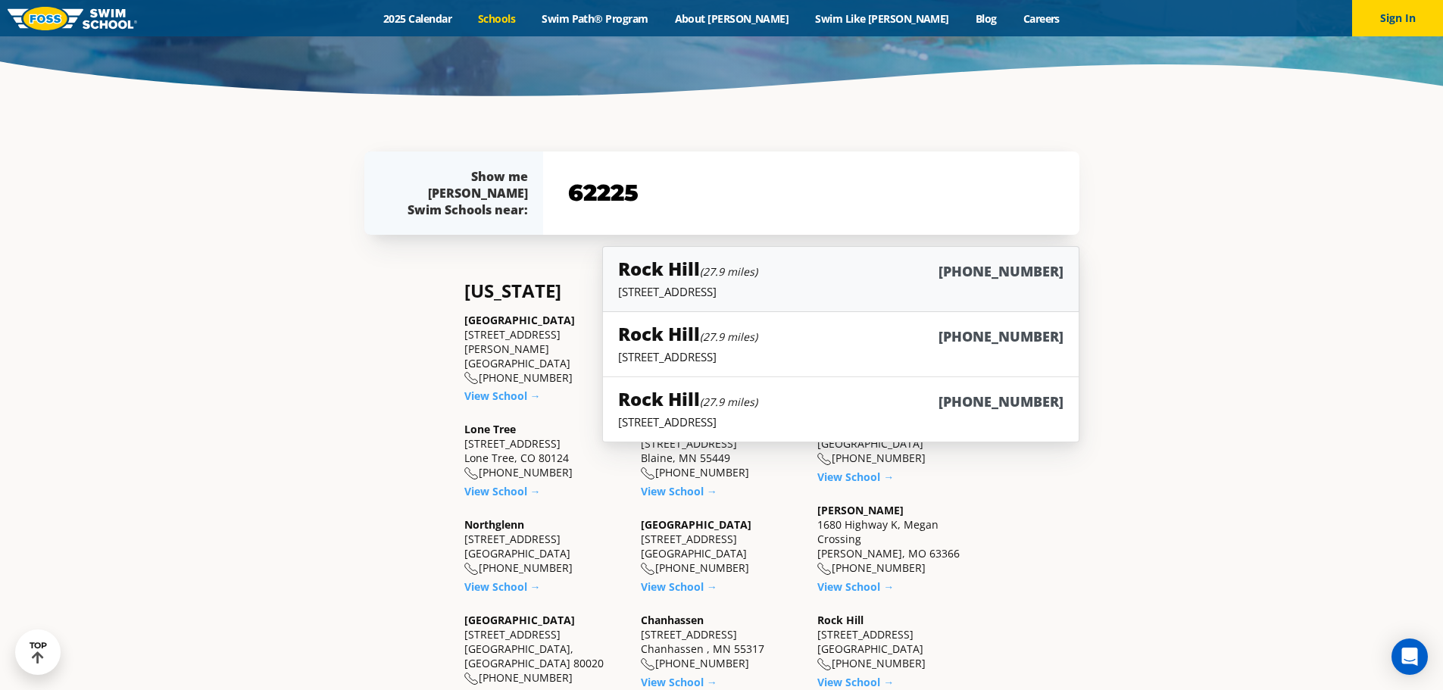
click at [679, 273] on h5 "Rock Hill (27.9 miles)" at bounding box center [687, 268] width 139 height 25
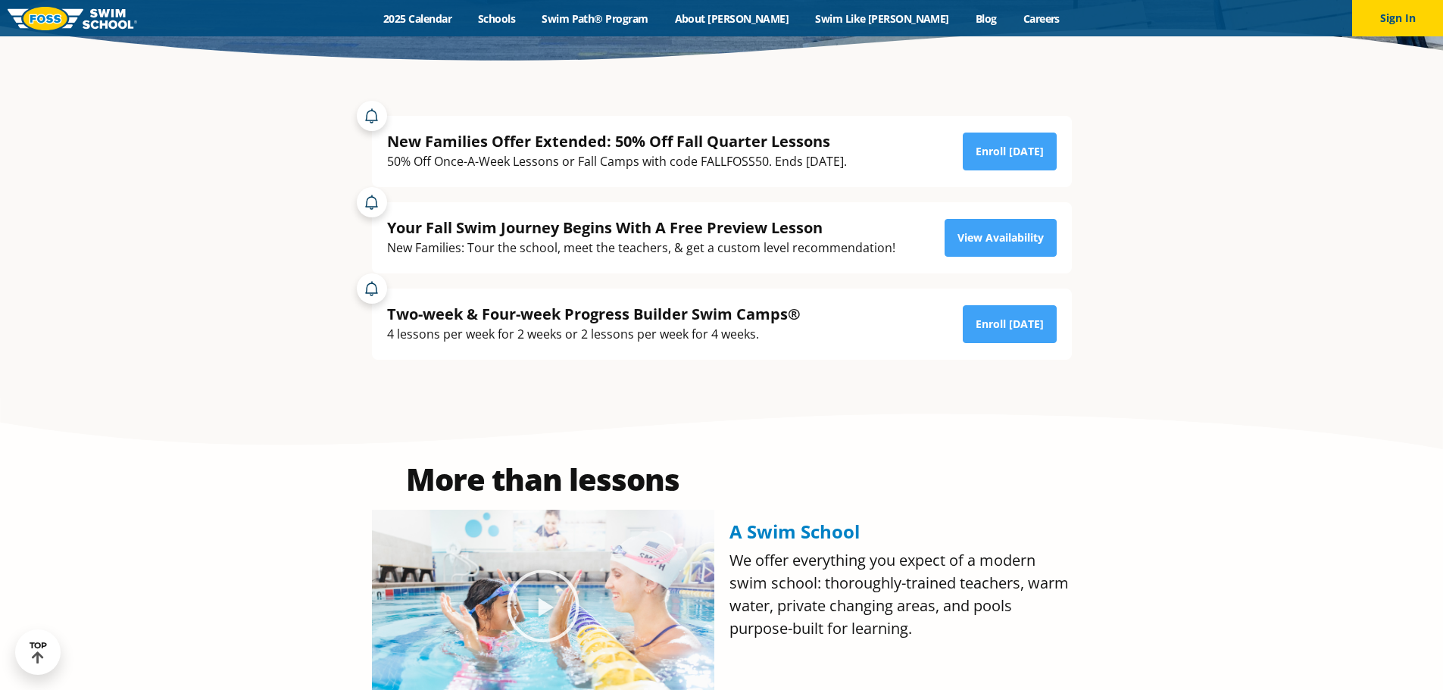
scroll to position [379, 0]
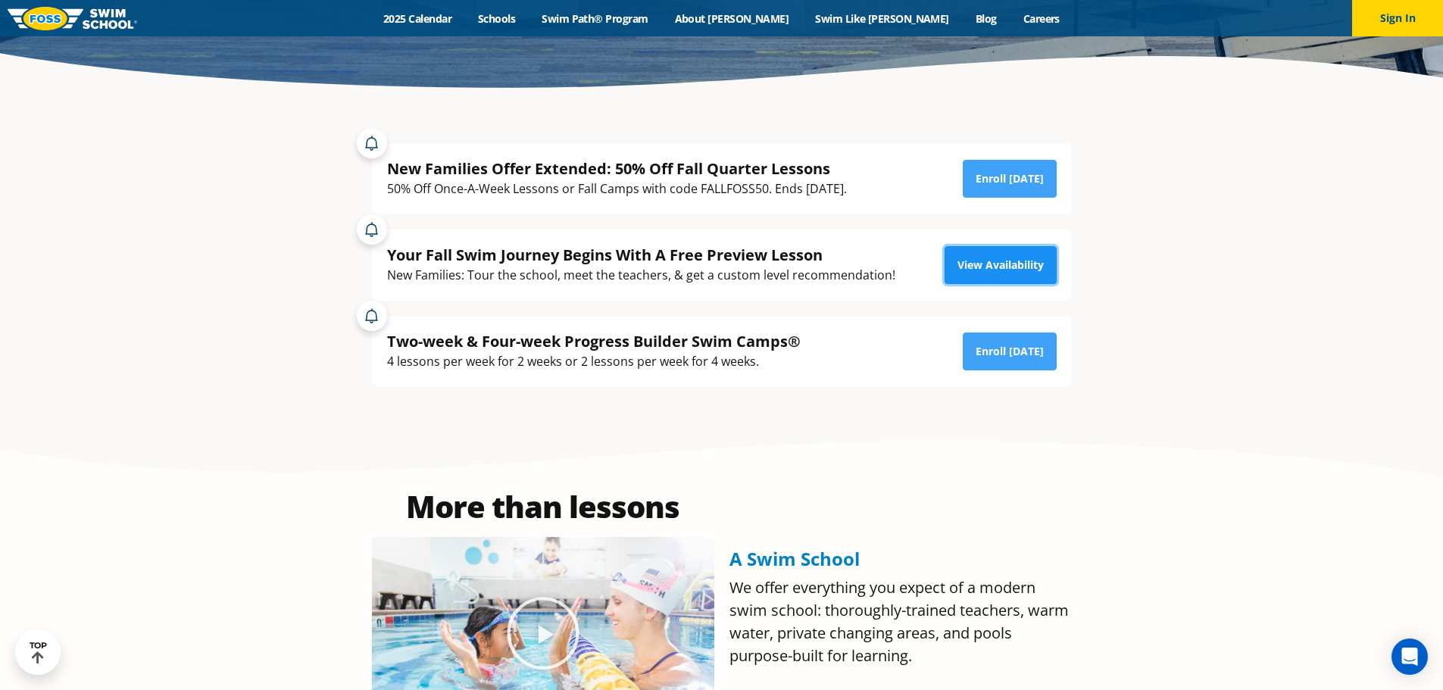
click at [952, 268] on link "View Availability" at bounding box center [1001, 265] width 112 height 38
